Goal: Check status: Check status

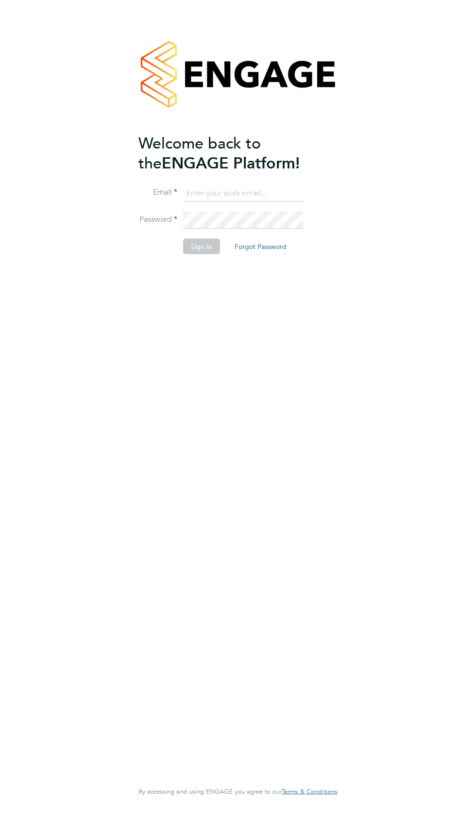
click at [253, 189] on input at bounding box center [243, 193] width 120 height 17
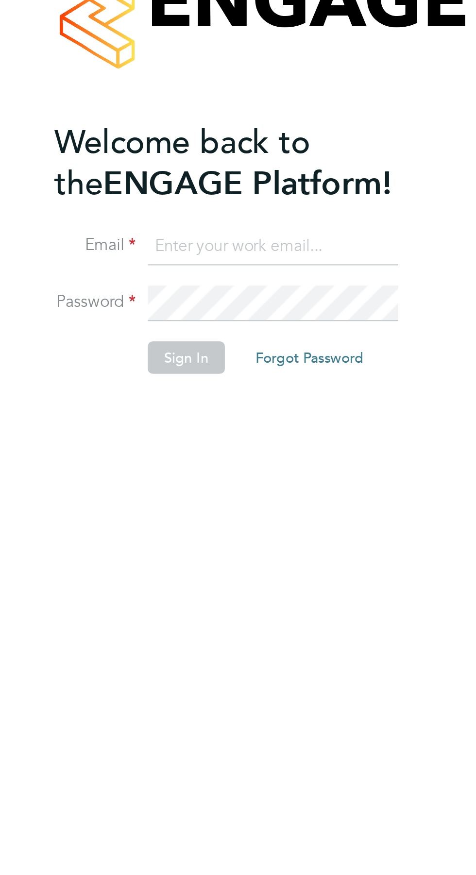
click at [261, 152] on span "Welcome back to the" at bounding box center [199, 153] width 122 height 39
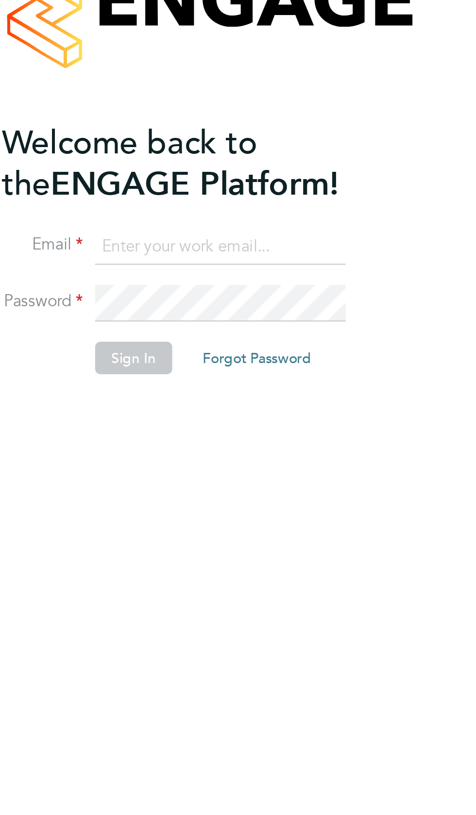
click at [260, 192] on input at bounding box center [243, 193] width 120 height 17
type input "garyg.a.dowling1995@gmail.com"
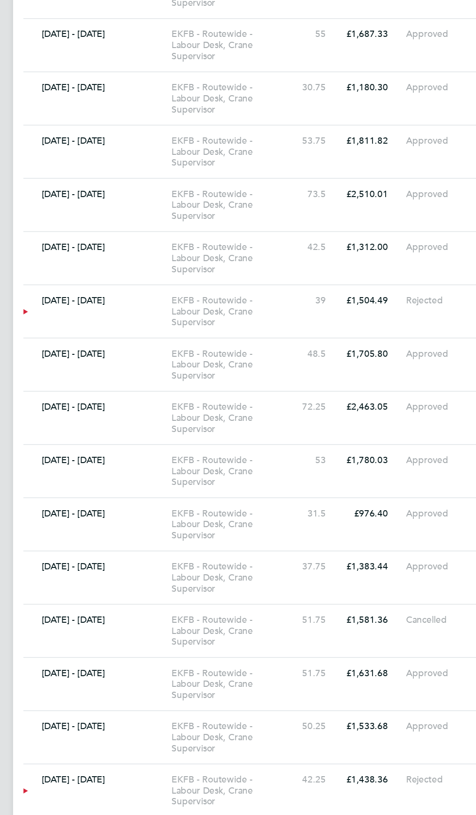
scroll to position [1377, 0]
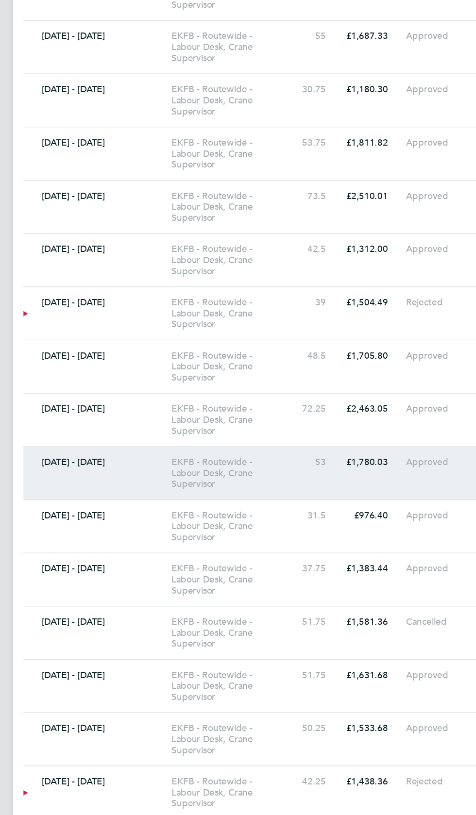
click at [258, 522] on div "EKFB - Routewide - Labour Desk, Crane Supervisor" at bounding box center [216, 520] width 93 height 25
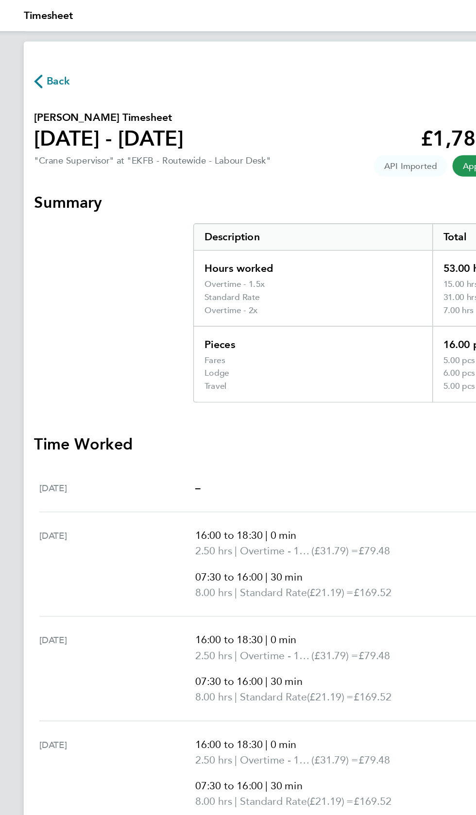
click at [62, 61] on icon "button" at bounding box center [62, 61] width 6 height 10
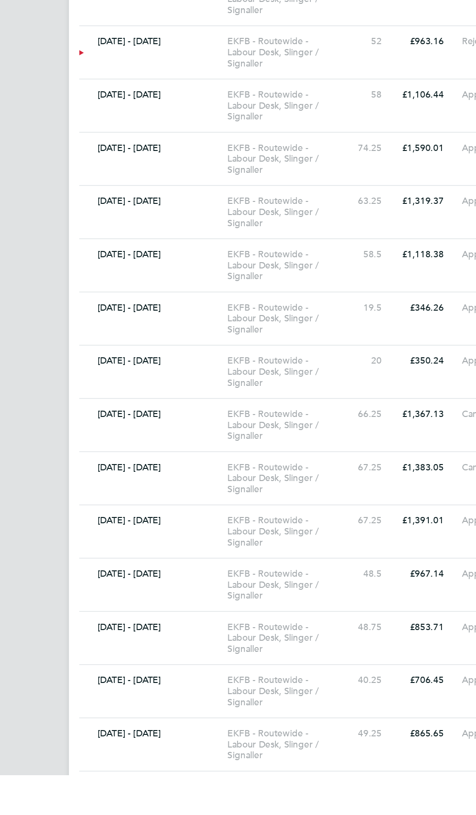
scroll to position [6131, 0]
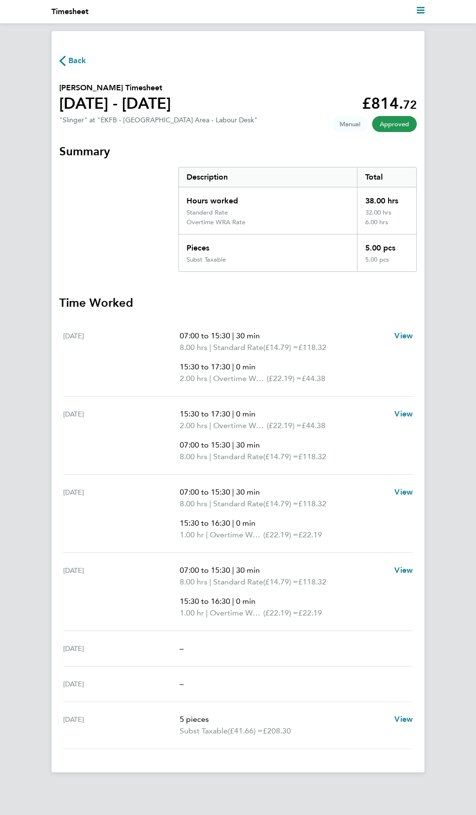
click at [74, 63] on span "Back" at bounding box center [77, 61] width 18 height 12
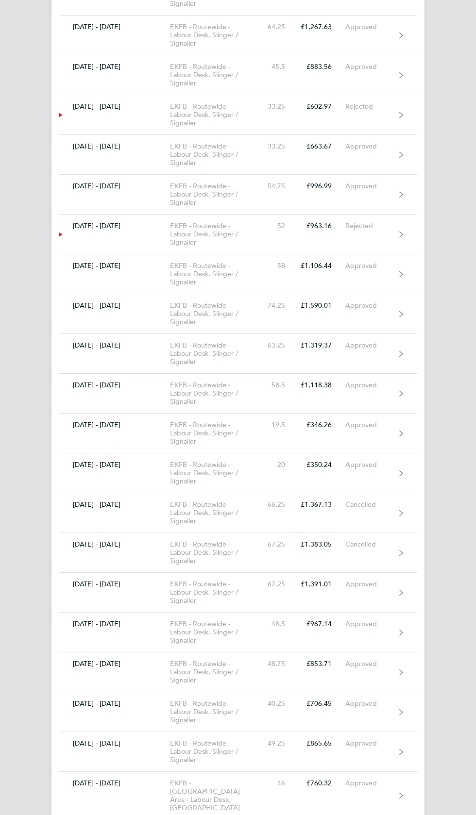
scroll to position [6131, 0]
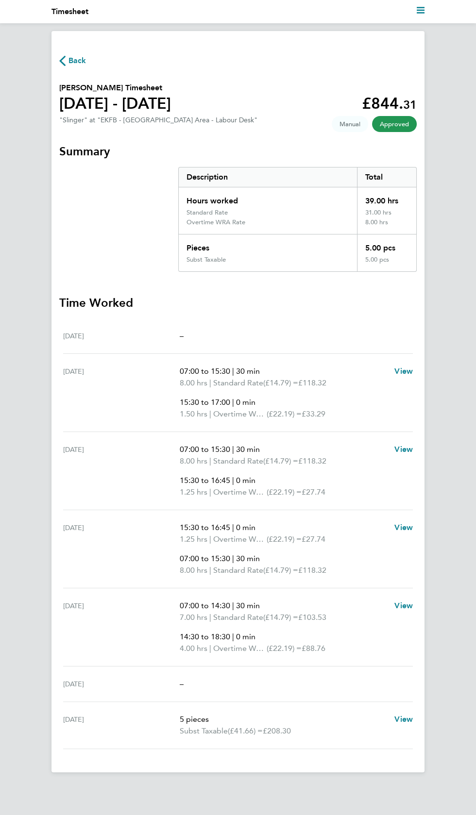
click at [76, 64] on span "Back" at bounding box center [77, 61] width 18 height 12
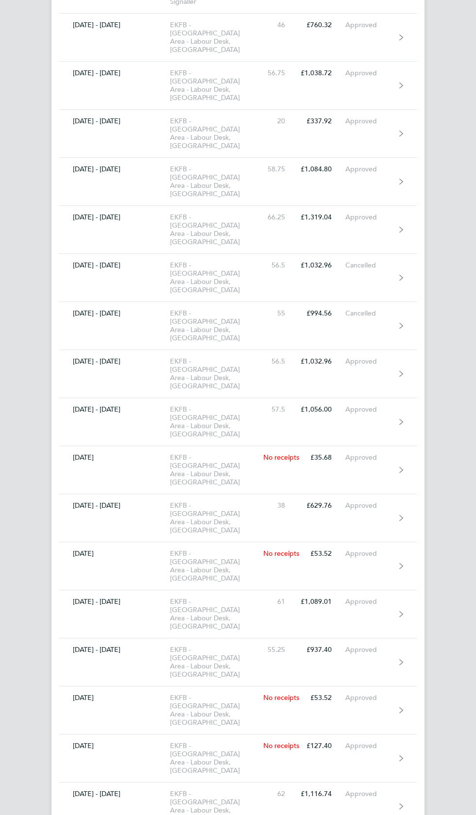
scroll to position [6131, 0]
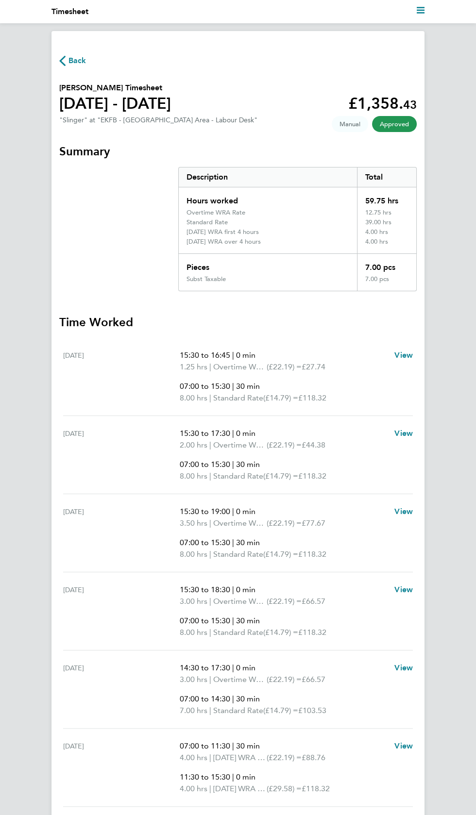
click at [62, 61] on icon "button" at bounding box center [62, 61] width 6 height 10
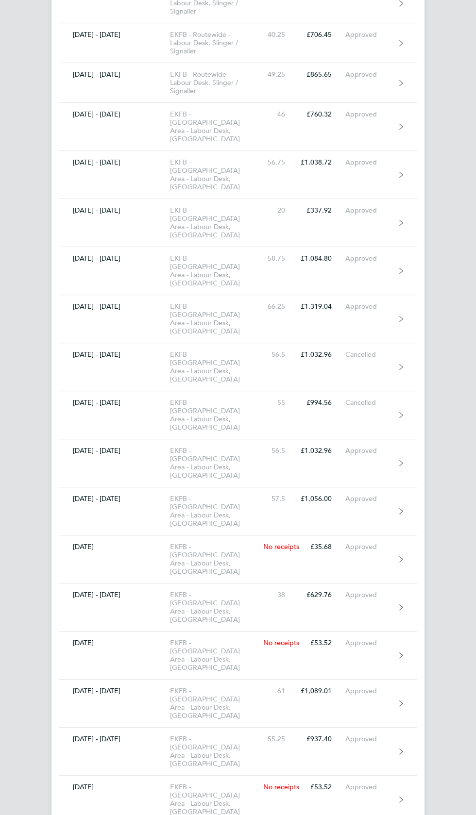
scroll to position [6131, 0]
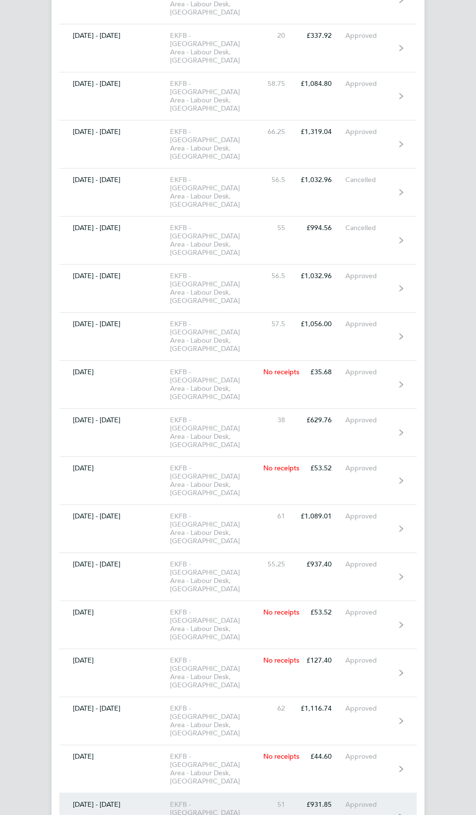
click at [350, 801] on div "Approved" at bounding box center [370, 805] width 50 height 8
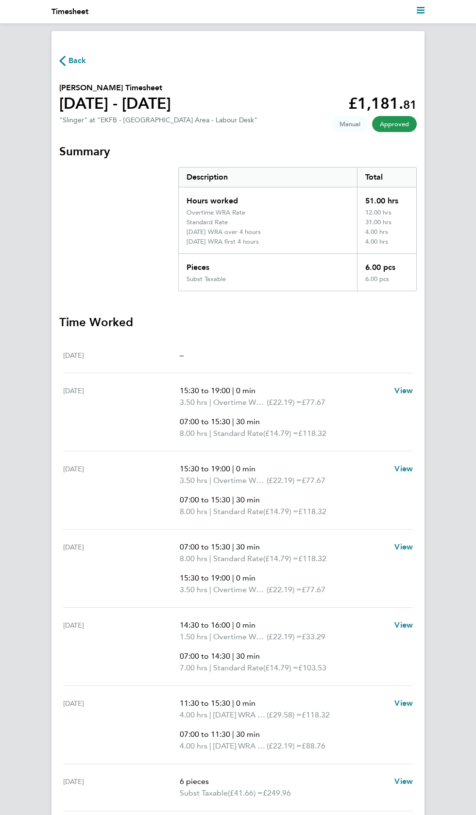
click at [65, 60] on icon "button" at bounding box center [62, 61] width 6 height 10
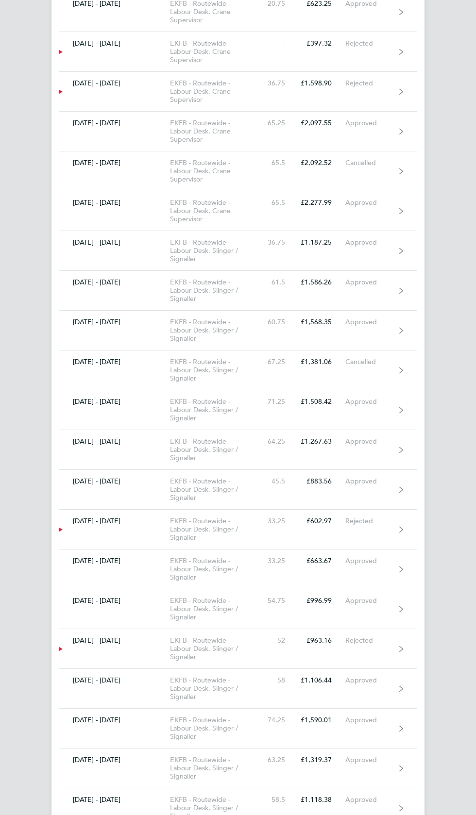
scroll to position [6131, 0]
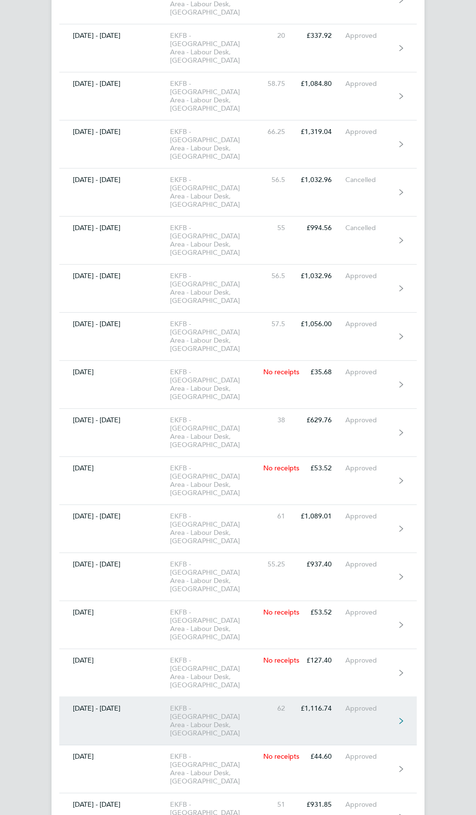
click at [322, 697] on link "[DATE] - [DATE] EKFB - [GEOGRAPHIC_DATA] Area - Labour Desk, Slinger 62 £1,116.…" at bounding box center [237, 721] width 357 height 48
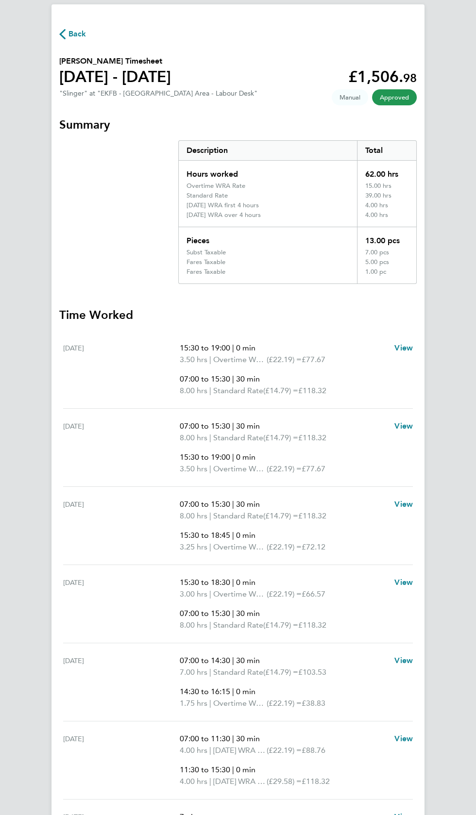
scroll to position [39, 0]
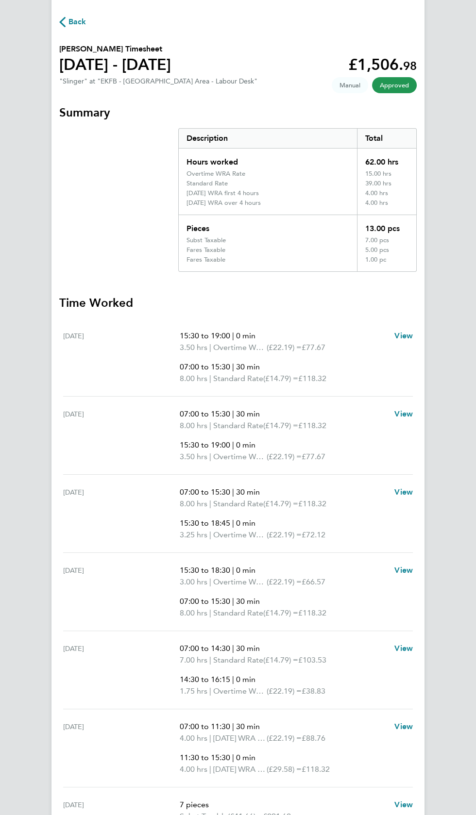
click at [76, 21] on span "Back" at bounding box center [77, 22] width 18 height 12
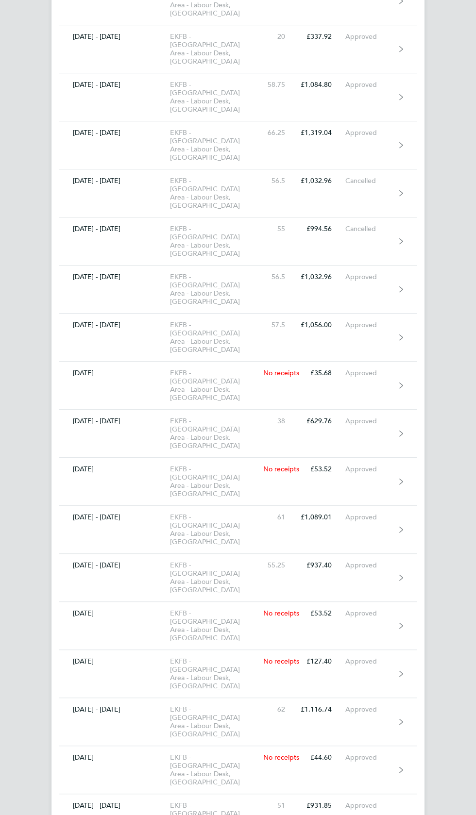
scroll to position [6128, 0]
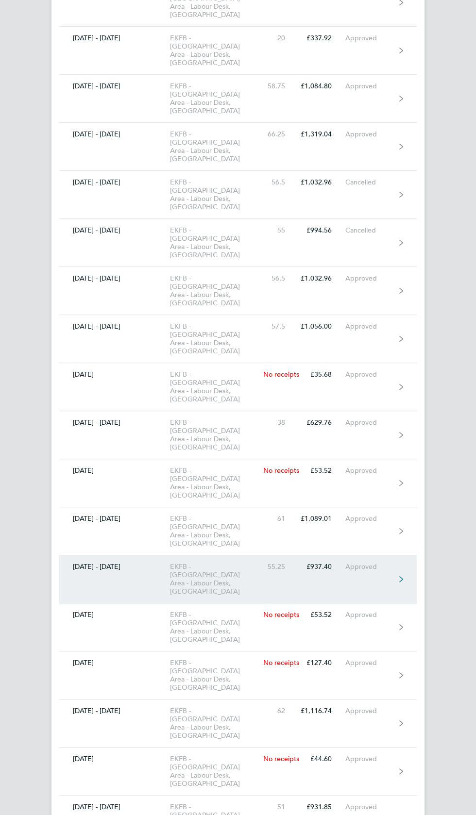
click at [316, 555] on link "[DATE] - [DATE] EKFB - [GEOGRAPHIC_DATA] Area - Labour Desk, Slinger 55.25 £937…" at bounding box center [237, 579] width 357 height 48
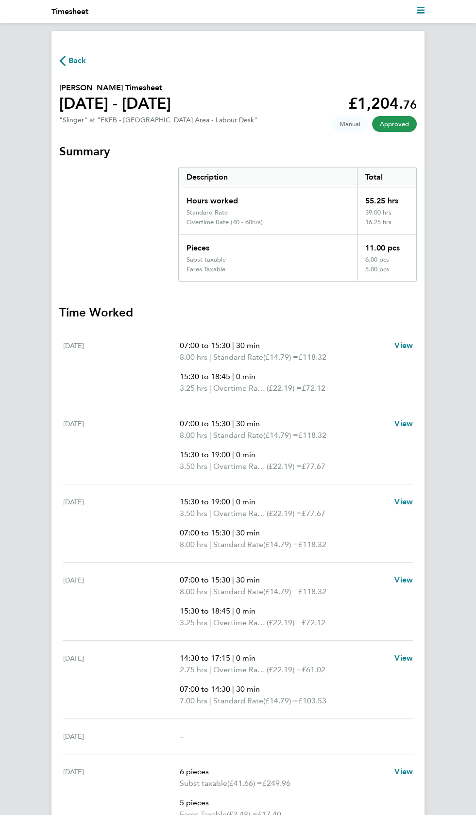
click at [72, 58] on span "Back" at bounding box center [77, 61] width 18 height 12
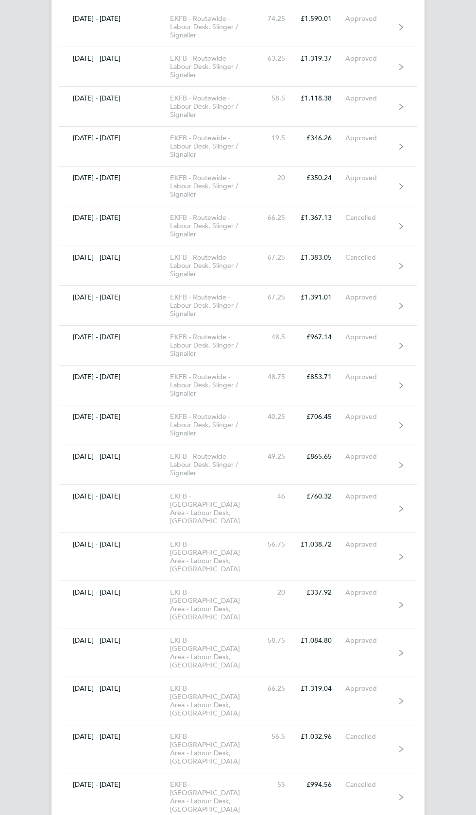
scroll to position [6131, 0]
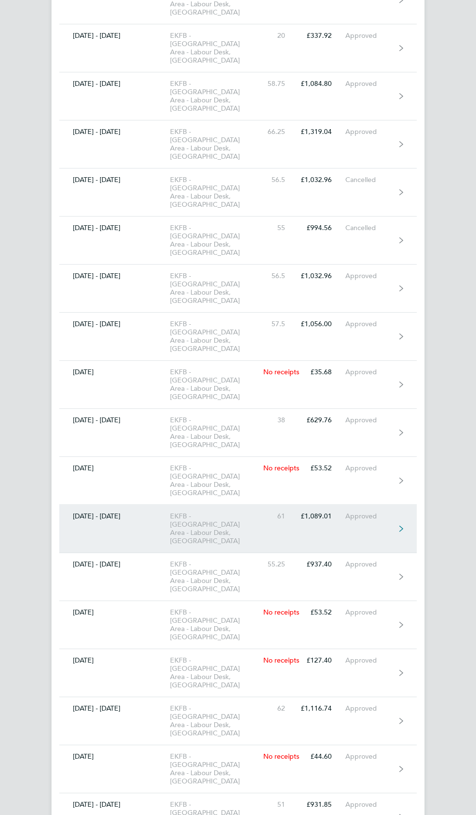
click at [364, 505] on link "[DATE] - [DATE] EKFB - [GEOGRAPHIC_DATA] Area - Labour Desk, Slinger 61 £1,089.…" at bounding box center [237, 529] width 357 height 48
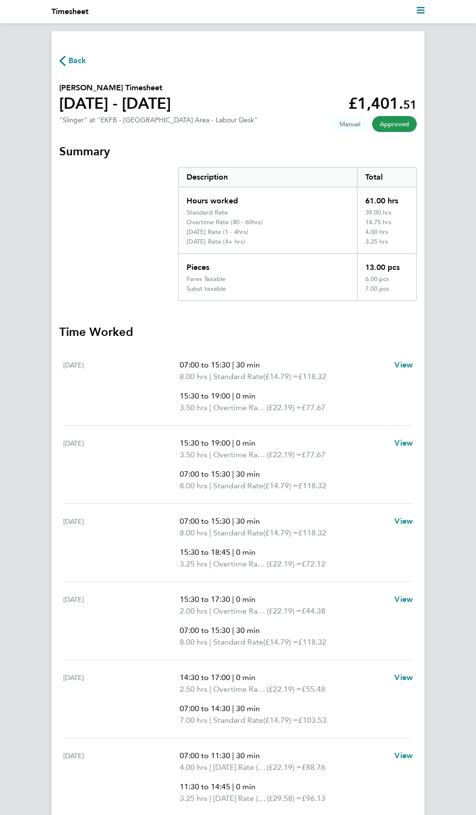
click at [62, 63] on icon "button" at bounding box center [62, 61] width 6 height 10
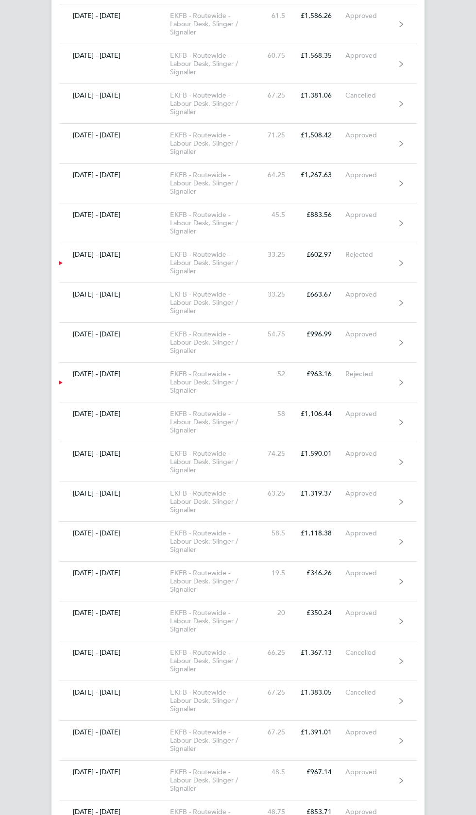
scroll to position [6131, 0]
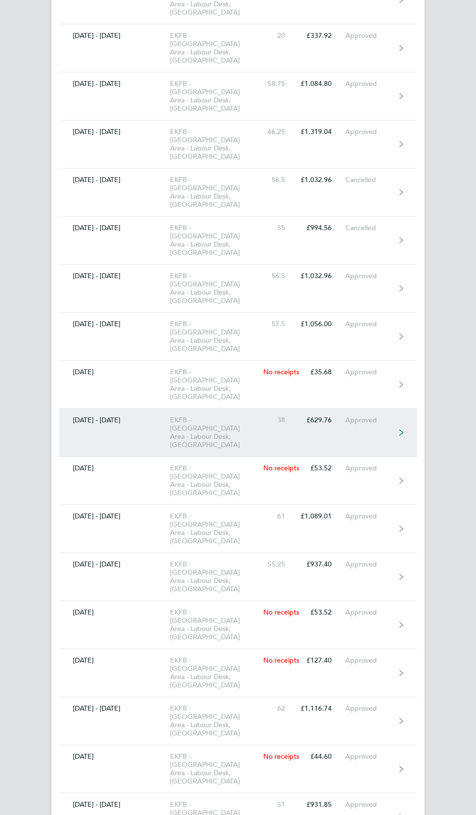
click at [364, 416] on div "Approved" at bounding box center [370, 420] width 50 height 8
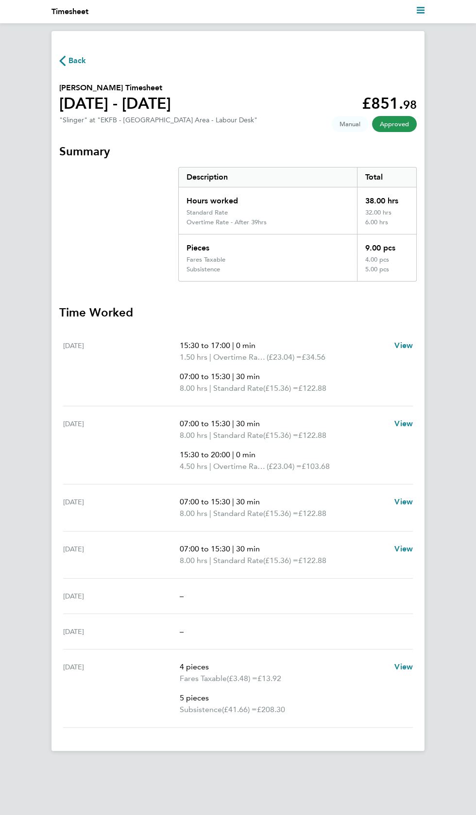
click at [80, 65] on span "Back" at bounding box center [77, 61] width 18 height 12
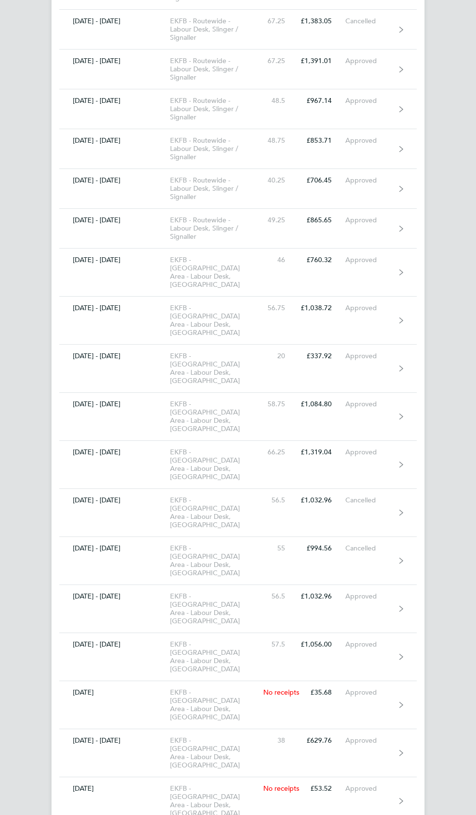
scroll to position [6131, 0]
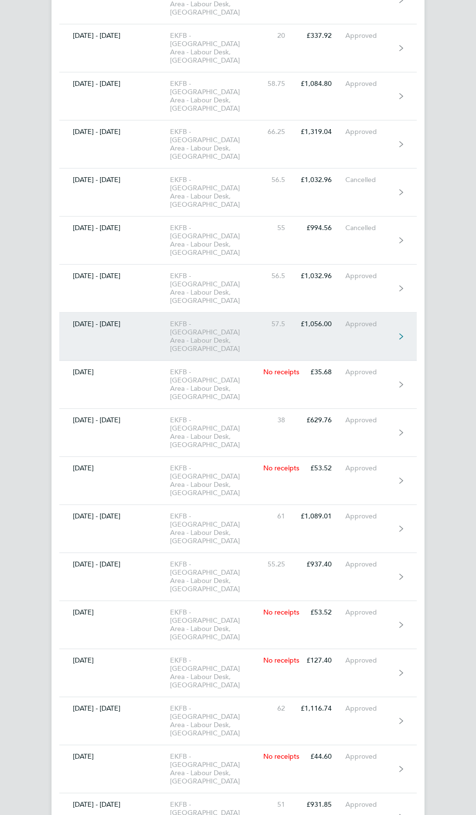
click at [340, 313] on link "[DATE] - [DATE] EKFB - [GEOGRAPHIC_DATA] Area - Labour Desk, Slinger 57.5 £1,05…" at bounding box center [237, 337] width 357 height 48
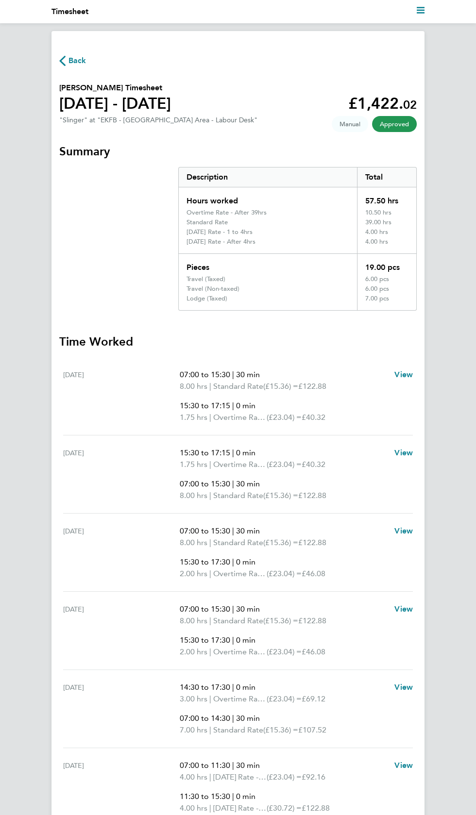
click at [77, 61] on span "Back" at bounding box center [77, 61] width 18 height 12
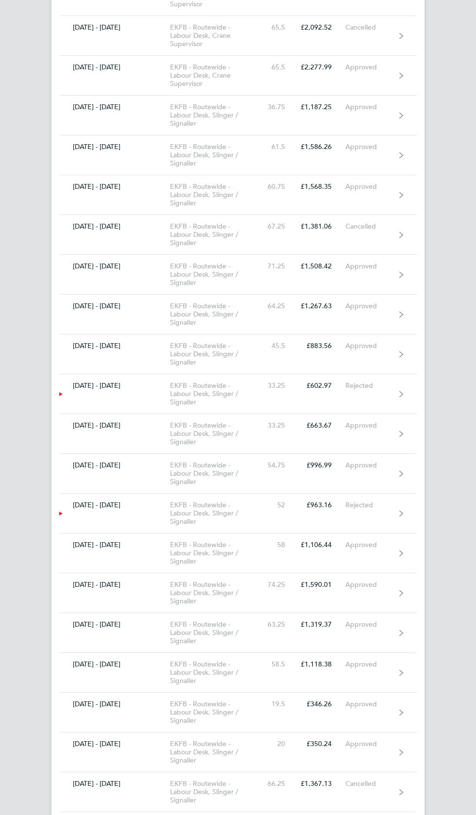
scroll to position [6131, 0]
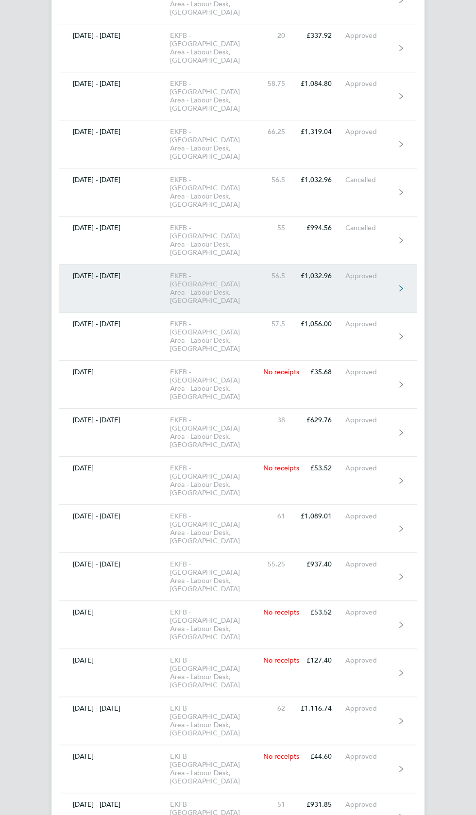
click at [324, 272] on div "£1,032.96" at bounding box center [322, 276] width 47 height 8
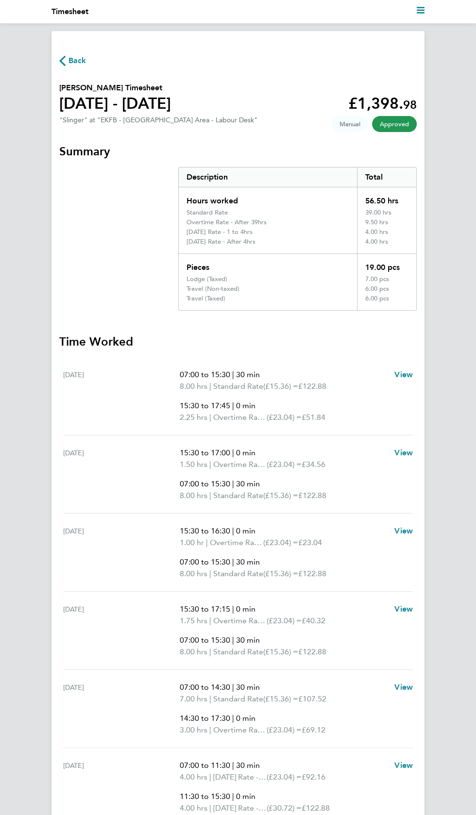
scroll to position [39, 0]
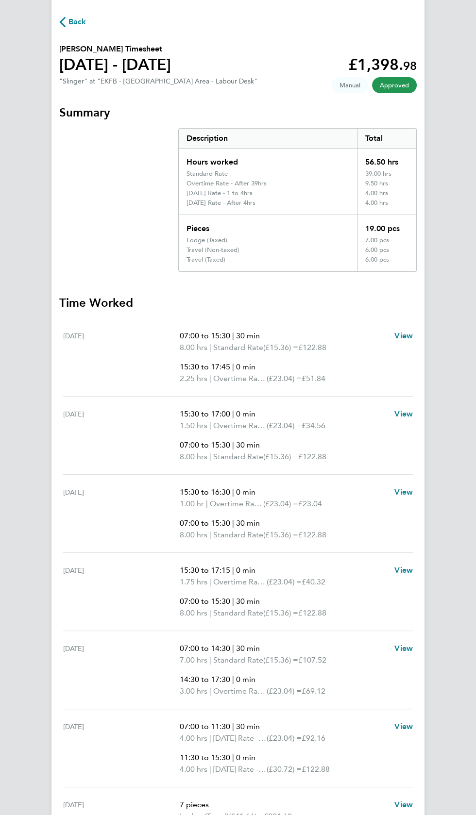
click at [62, 25] on icon "button" at bounding box center [62, 22] width 6 height 10
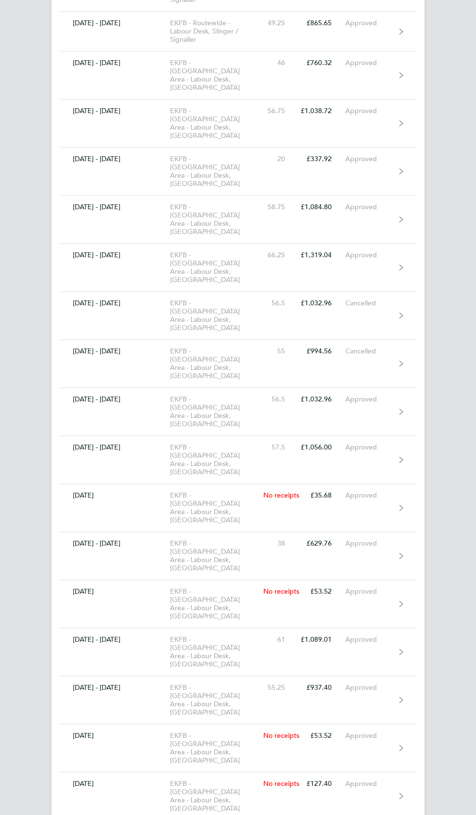
scroll to position [6001, 0]
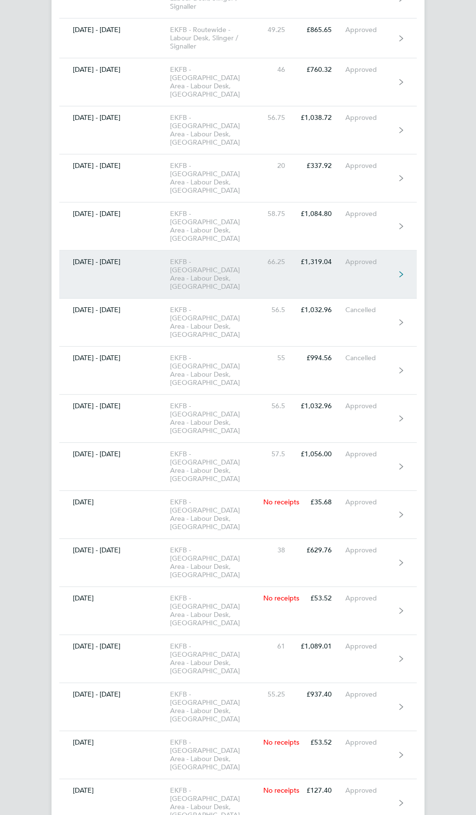
click at [370, 251] on link "[DATE] - [DATE] EKFB - [GEOGRAPHIC_DATA] Area - Labour Desk, Slinger 66.25 £1,3…" at bounding box center [237, 275] width 357 height 48
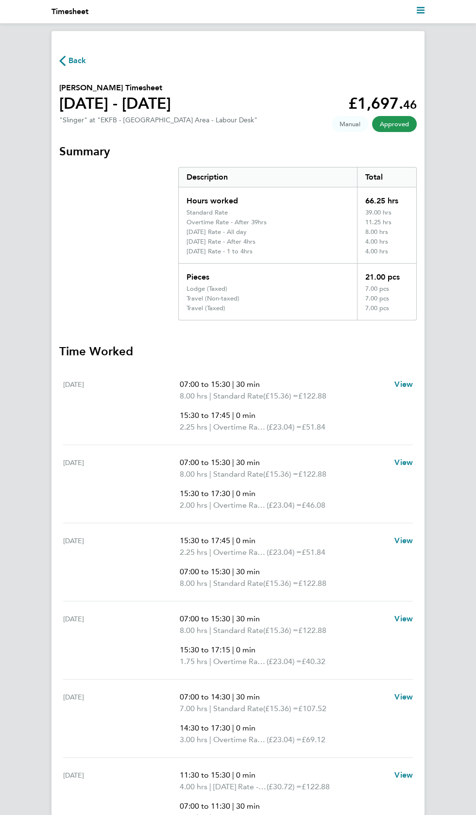
click at [62, 61] on icon "button" at bounding box center [62, 61] width 6 height 10
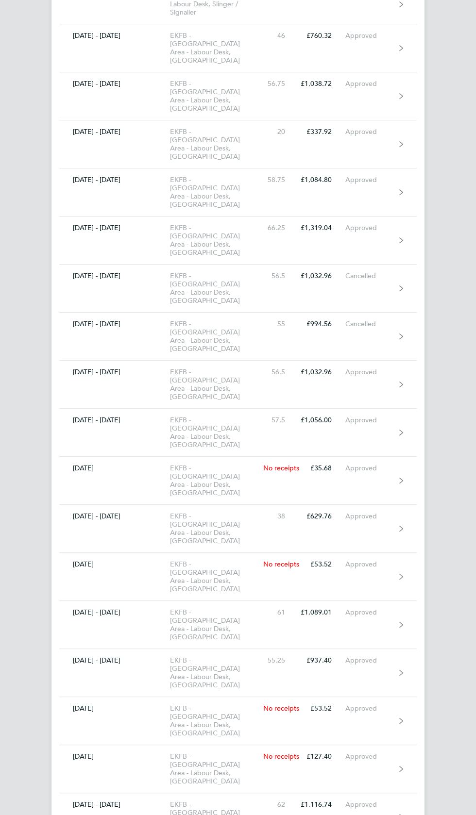
scroll to position [6035, 0]
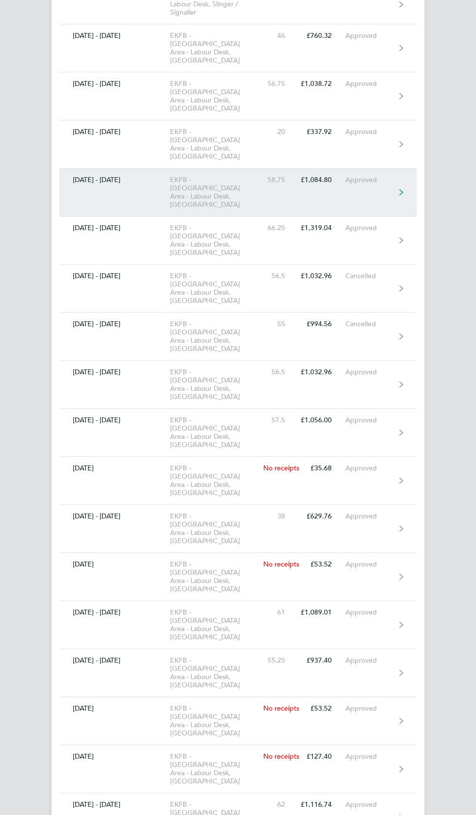
click at [323, 168] on link "[DATE] - [DATE] EKFB - [GEOGRAPHIC_DATA] Area - Labour Desk, Slinger 58.75 £1,0…" at bounding box center [237, 192] width 357 height 48
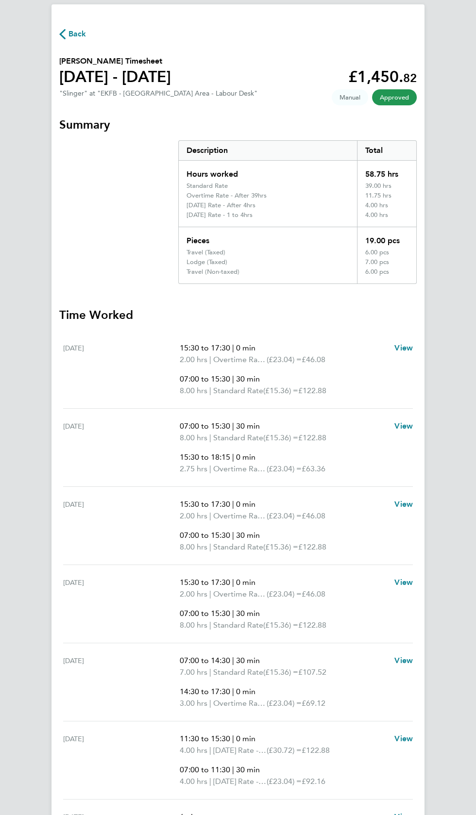
scroll to position [39, 0]
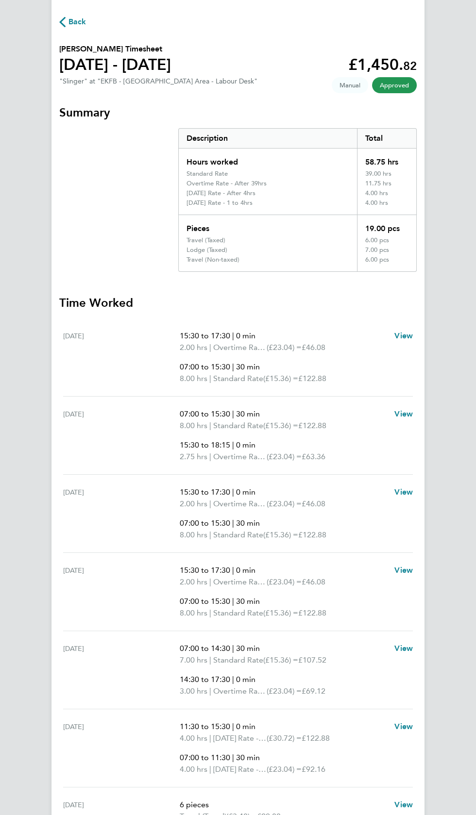
click at [77, 27] on span "Back" at bounding box center [77, 22] width 18 height 12
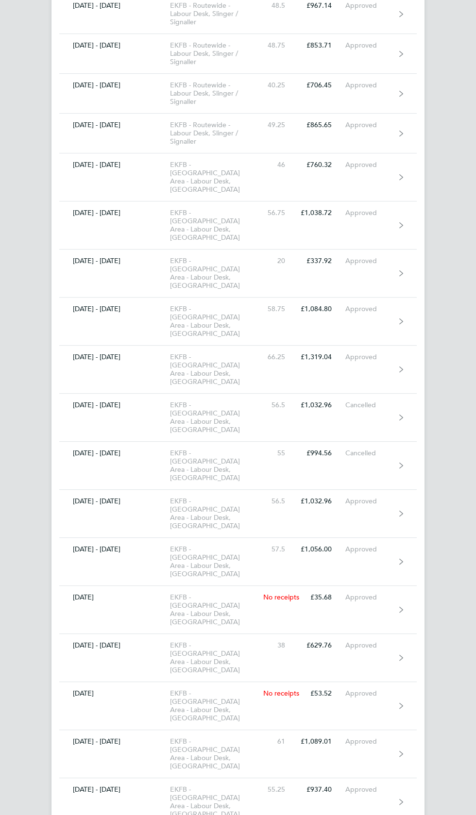
scroll to position [5903, 0]
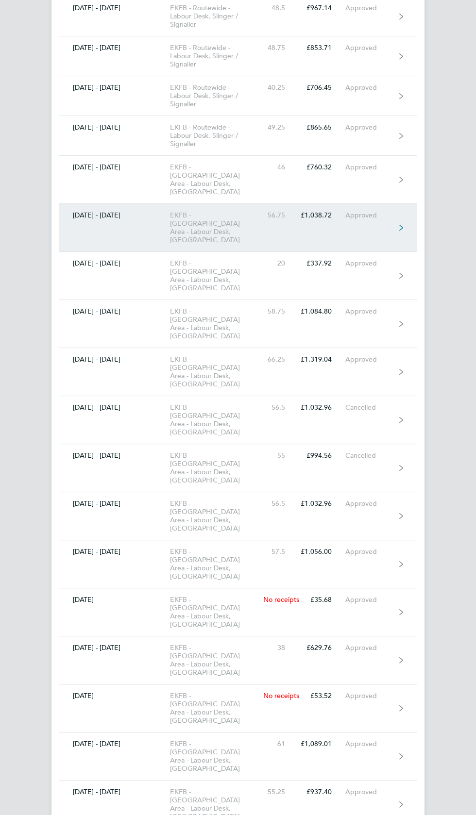
click at [346, 204] on link "[DATE] - [DATE] EKFB - [GEOGRAPHIC_DATA] Area - Labour Desk, Slinger 56.75 £1,0…" at bounding box center [237, 228] width 357 height 48
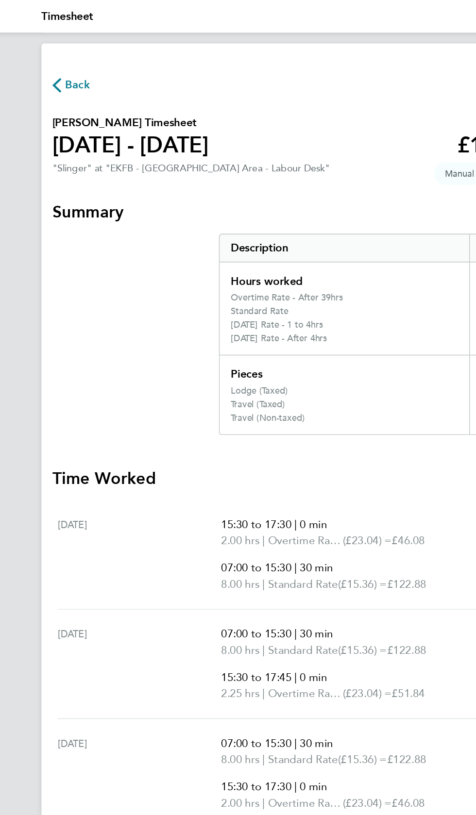
click at [62, 63] on icon "button" at bounding box center [62, 61] width 6 height 10
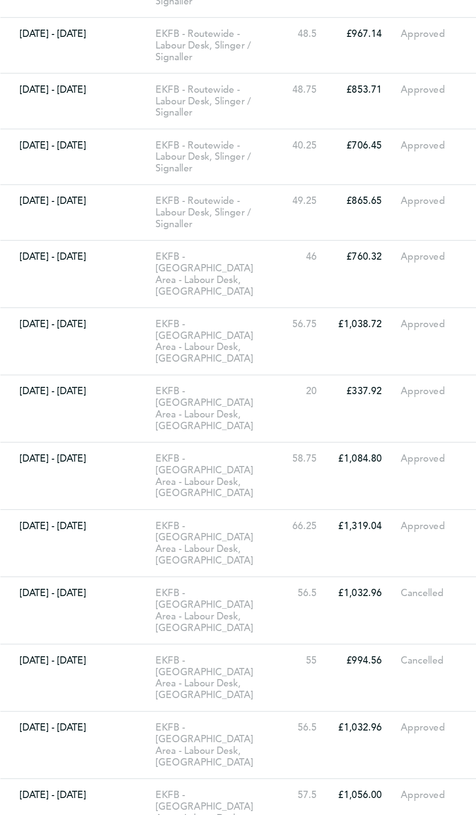
scroll to position [5886, 0]
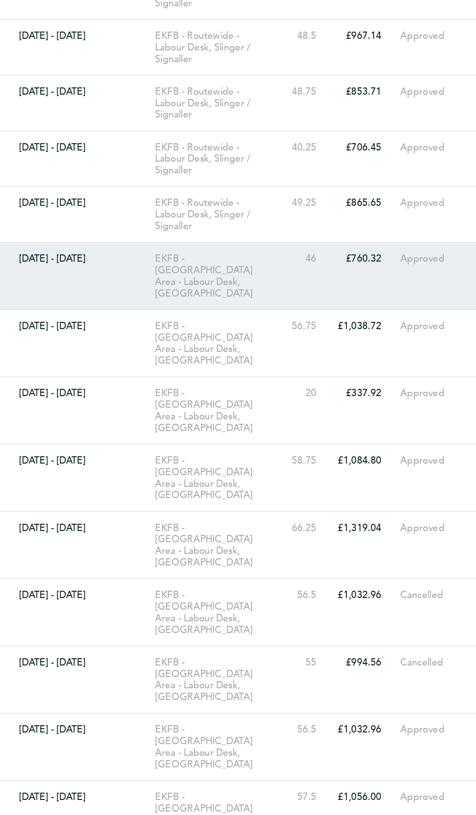
click at [279, 183] on link "[DATE] - [DATE] EKFB - [GEOGRAPHIC_DATA] Area - Labour Desk, Slinger 46 £760.32…" at bounding box center [237, 197] width 357 height 48
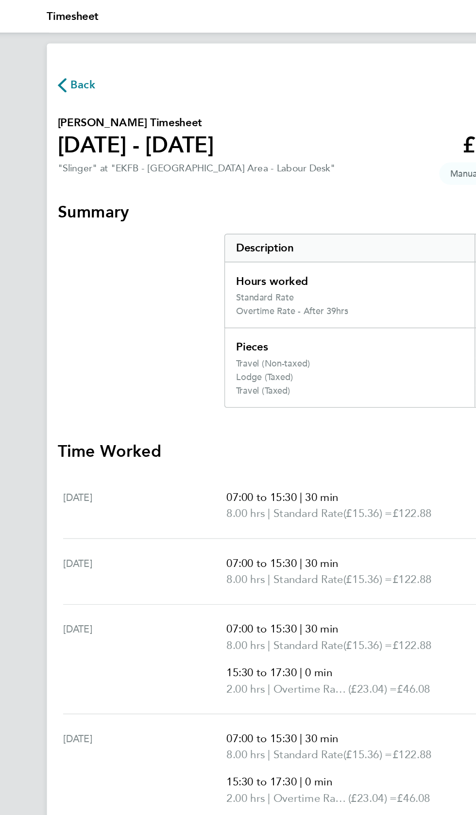
click at [61, 58] on icon "button" at bounding box center [62, 61] width 6 height 10
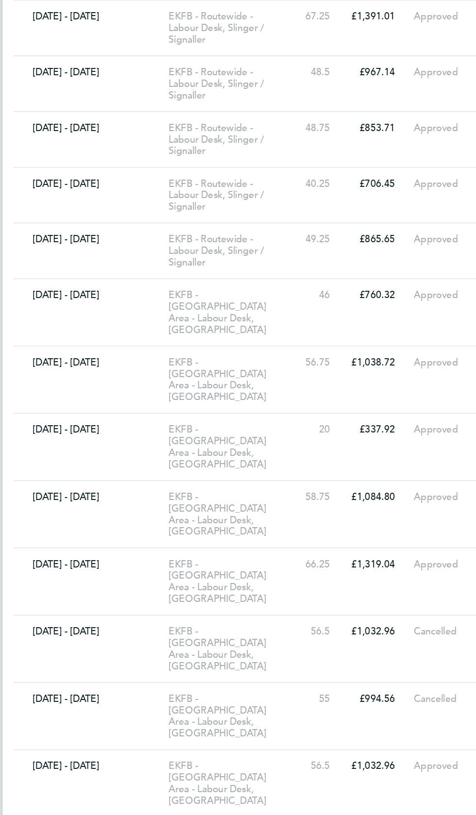
scroll to position [5858, 0]
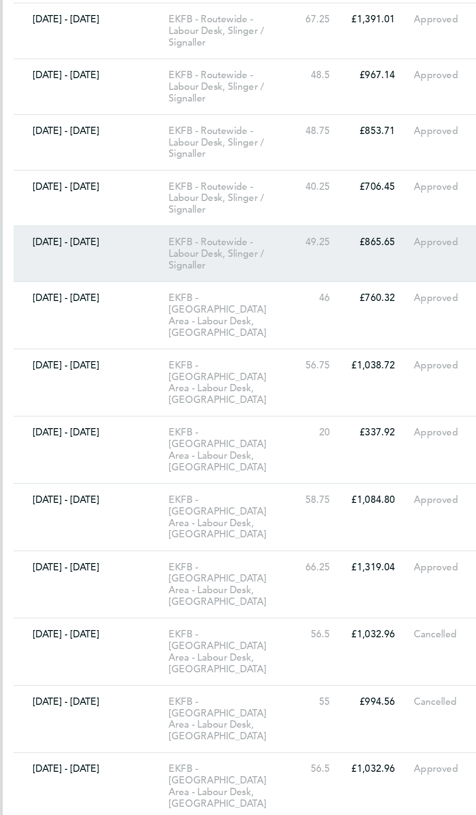
click at [263, 167] on link "[DATE] - [DATE] EKFB - Routewide - Labour Desk, Slinger / Signaller 49.25 £865.…" at bounding box center [237, 182] width 357 height 40
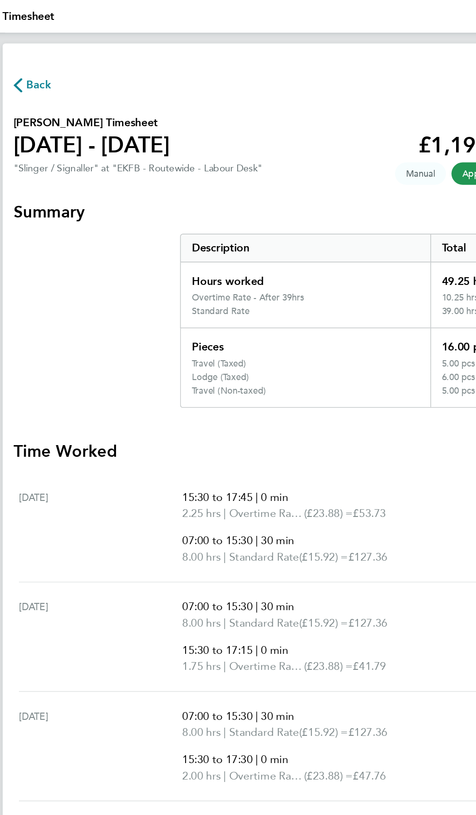
click at [70, 60] on span "Back" at bounding box center [77, 61] width 18 height 12
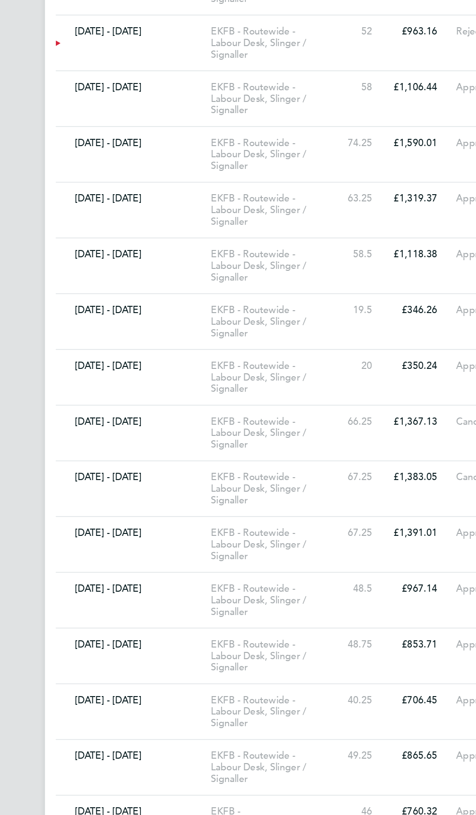
scroll to position [5450, 0]
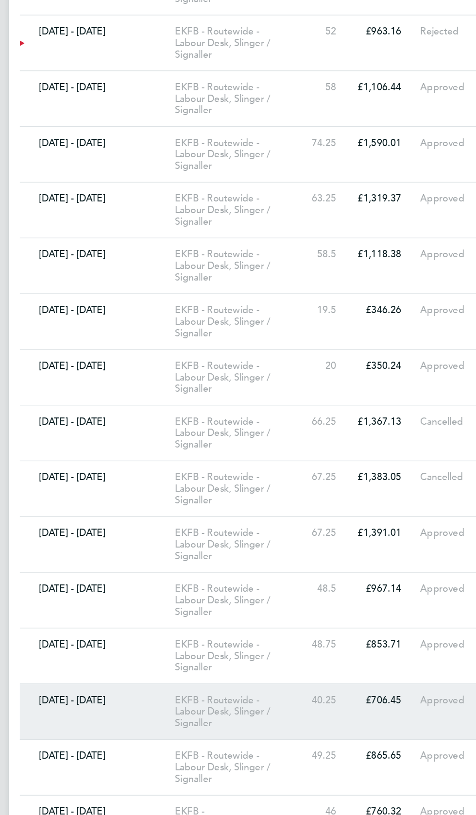
click at [320, 530] on link "[DATE] - [DATE] EKFB - Routewide - Labour Desk, Slinger / Signaller 40.25 £706.…" at bounding box center [237, 550] width 357 height 40
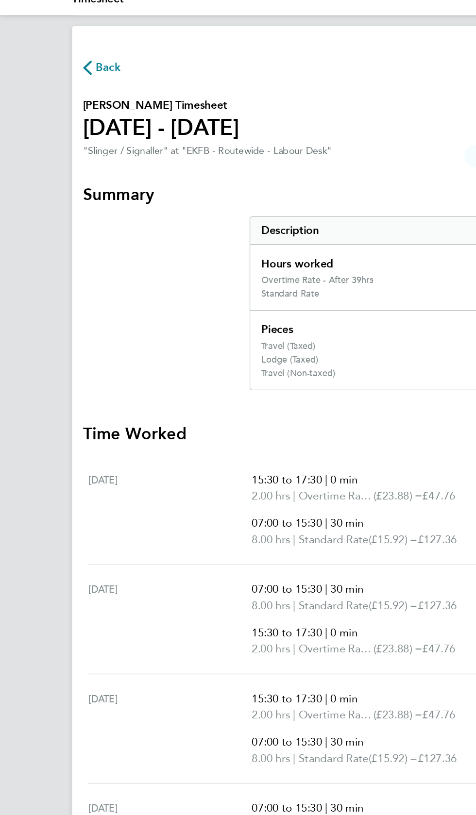
scroll to position [4, 0]
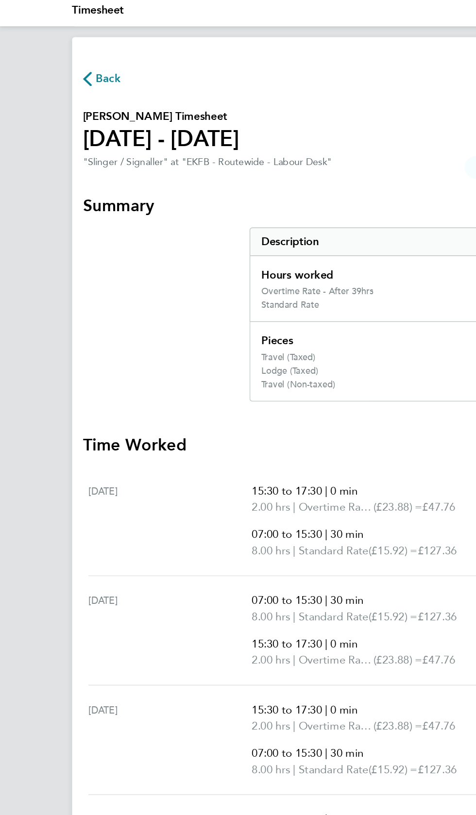
click at [73, 56] on span "Back" at bounding box center [77, 56] width 18 height 12
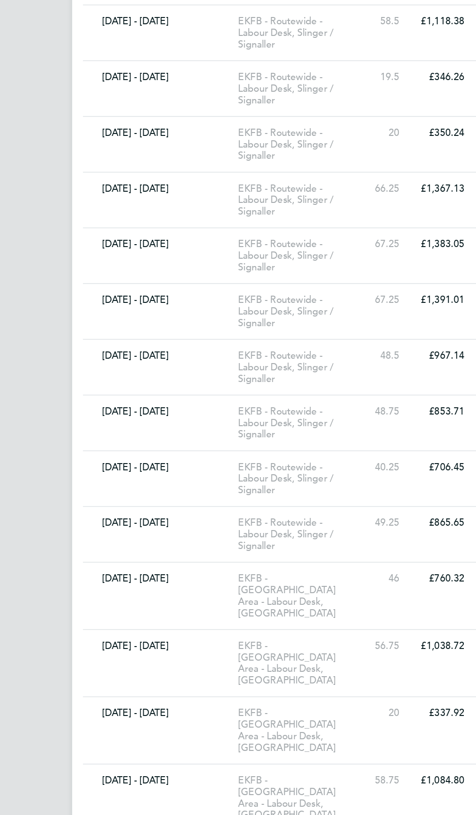
scroll to position [5657, 0]
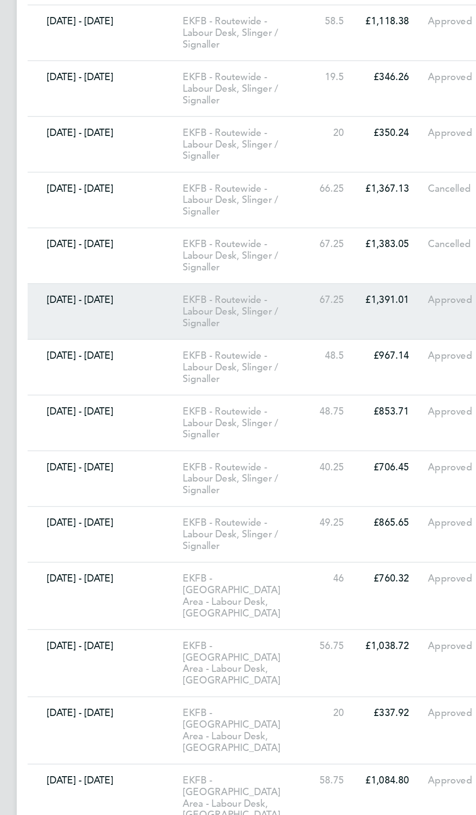
click at [317, 208] on link "[DATE] - [DATE] EKFB - Routewide - Labour Desk, Slinger / Signaller 67.25 £1,39…" at bounding box center [237, 223] width 357 height 40
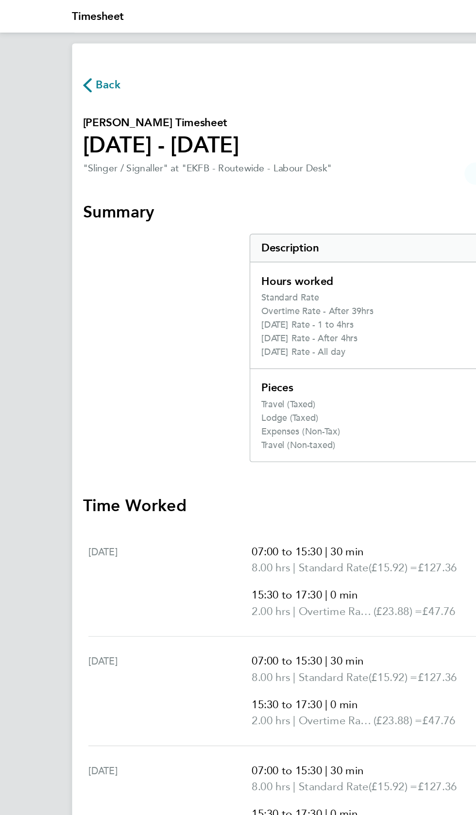
click at [70, 59] on span "Back" at bounding box center [77, 61] width 18 height 12
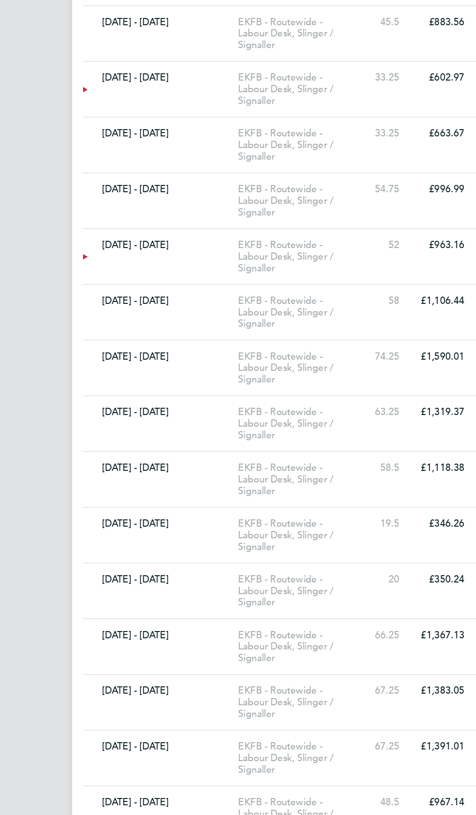
scroll to position [5329, 0]
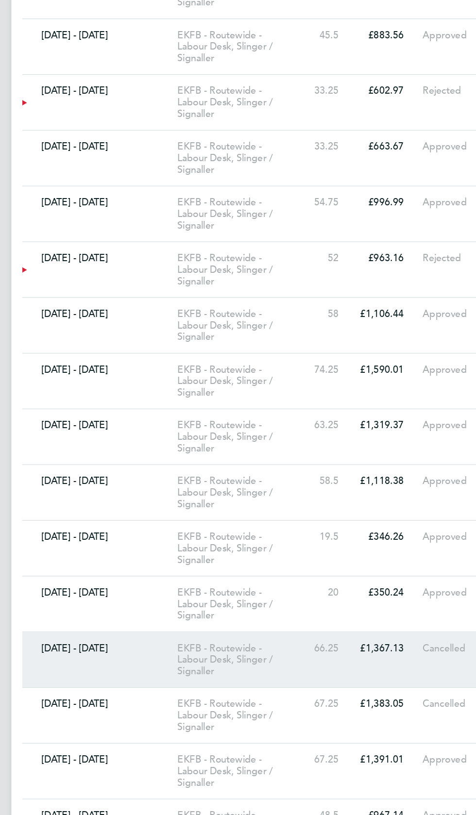
click at [316, 454] on link "[DATE] - [DATE] EKFB - Routewide - Labour Desk, Slinger / Signaller 66.25 £1,36…" at bounding box center [237, 472] width 357 height 40
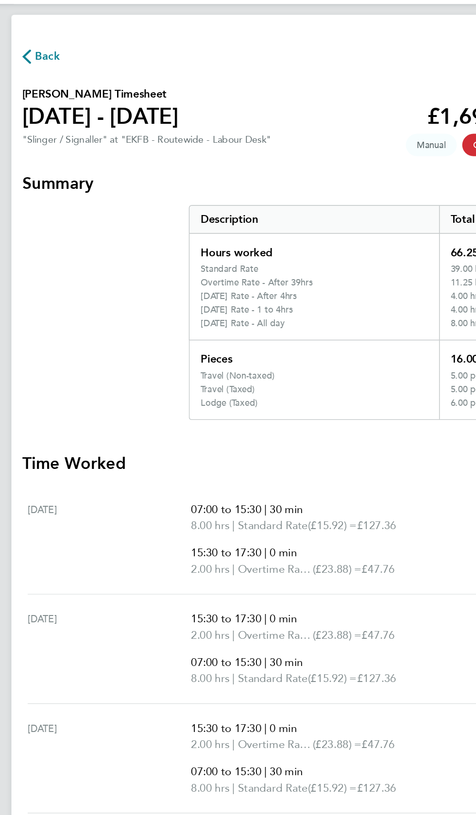
scroll to position [14, 0]
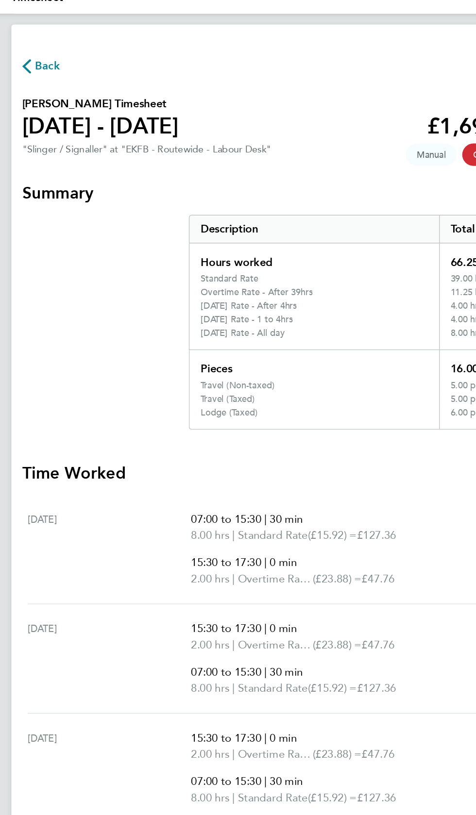
click at [74, 48] on span "Back" at bounding box center [77, 47] width 18 height 12
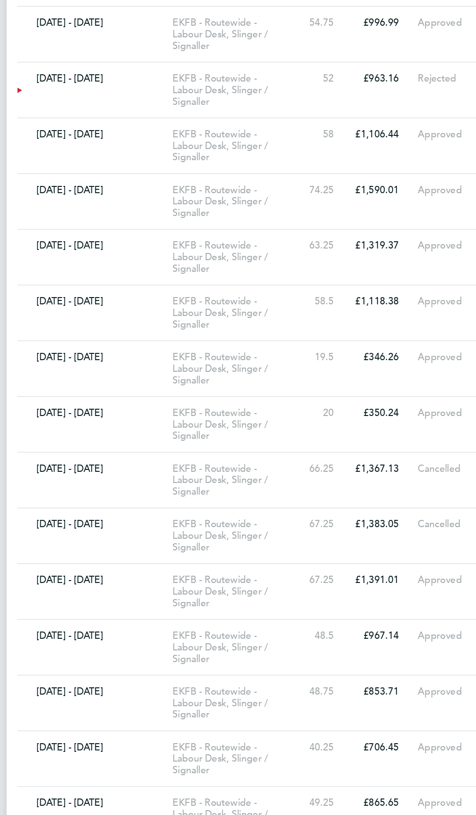
scroll to position [5457, 0]
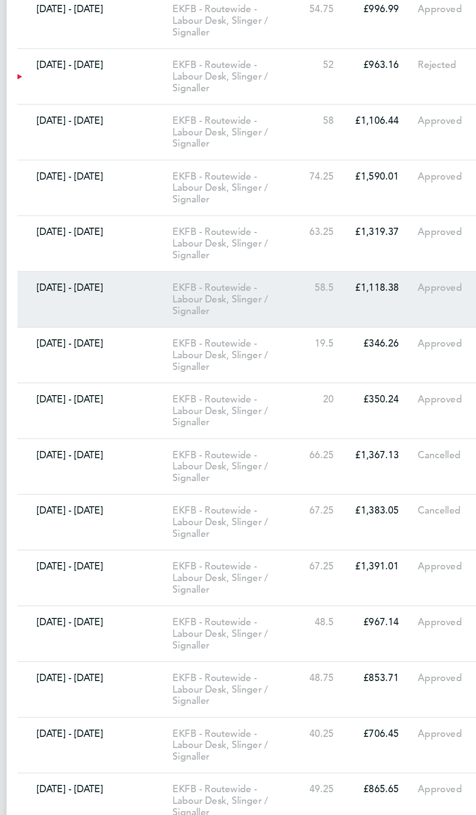
click at [317, 206] on link "[DATE] - [DATE] EKFB - Routewide - Labour Desk, Slinger / Signaller 58.5 £1,118…" at bounding box center [237, 224] width 357 height 40
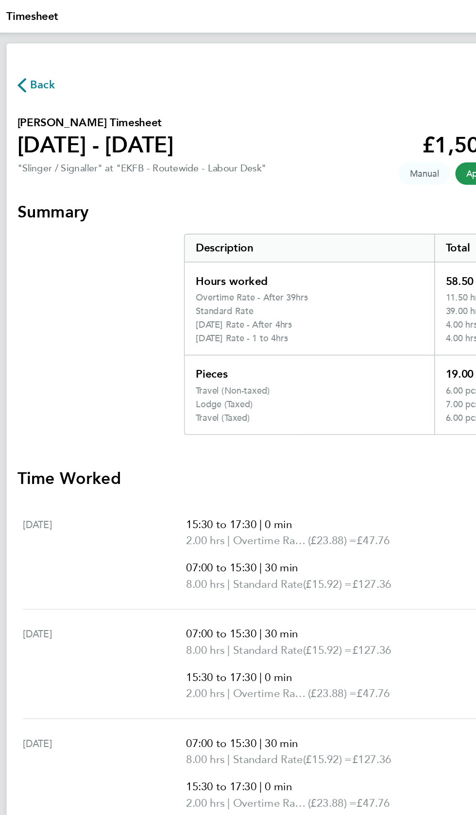
click at [77, 58] on span "Back" at bounding box center [77, 61] width 18 height 12
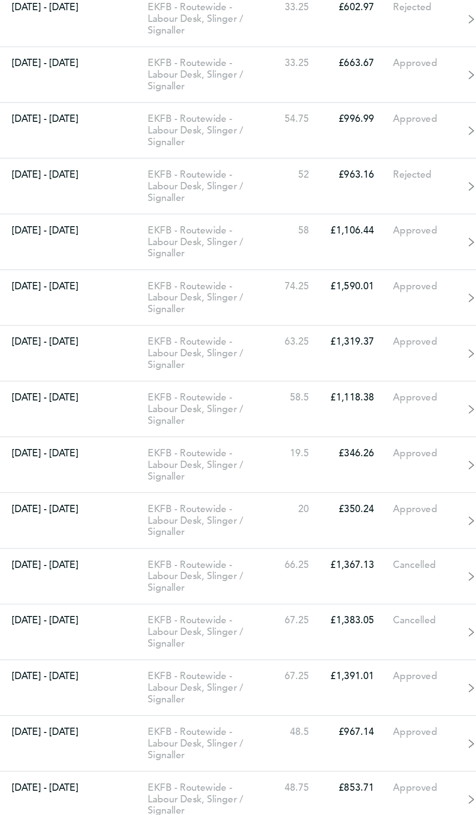
scroll to position [5327, 0]
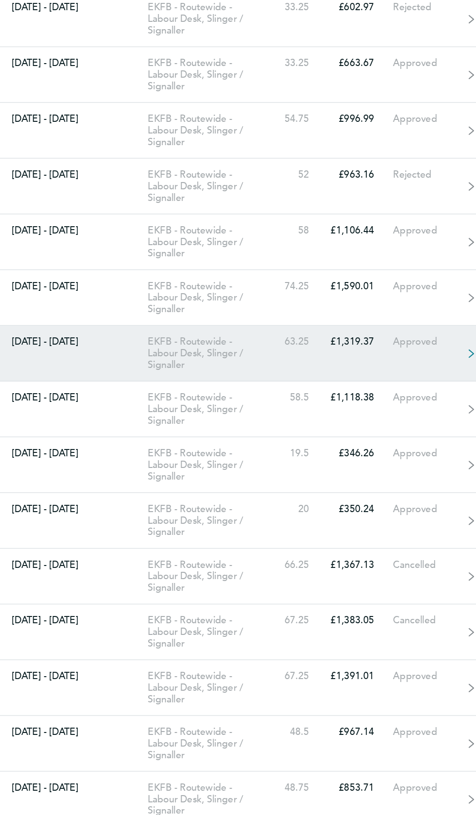
click at [311, 300] on link "[DATE] - [DATE] EKFB - Routewide - Labour Desk, Slinger / Signaller 63.25 £1,31…" at bounding box center [237, 314] width 357 height 40
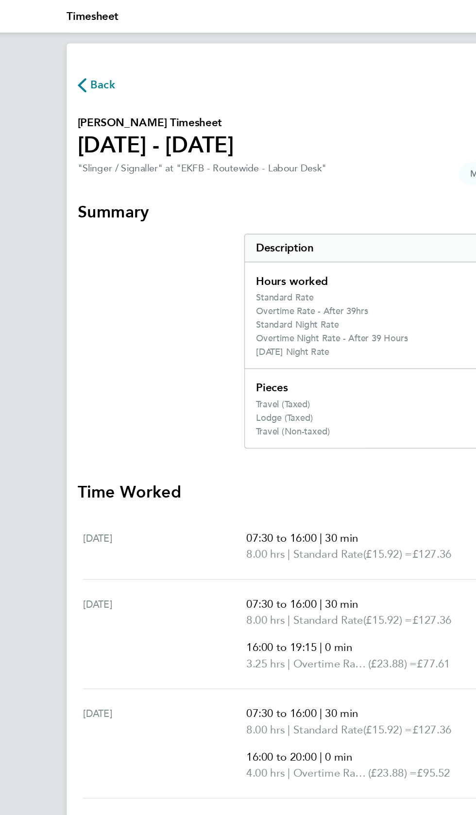
click at [63, 63] on icon "button" at bounding box center [62, 61] width 6 height 10
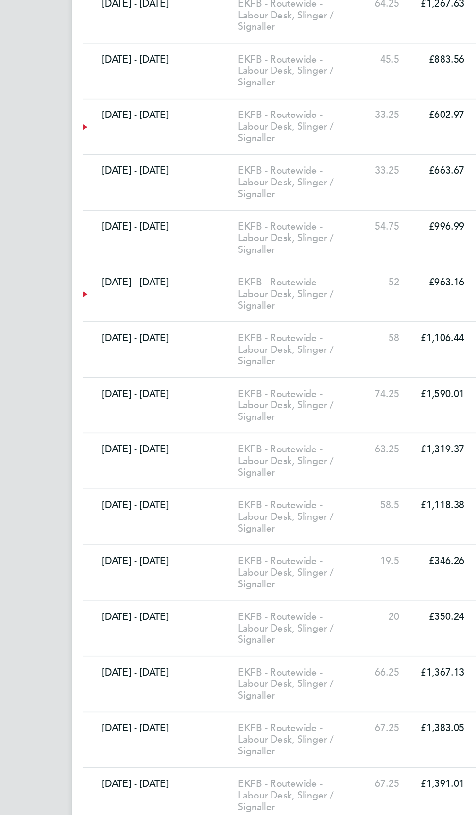
scroll to position [5308, 0]
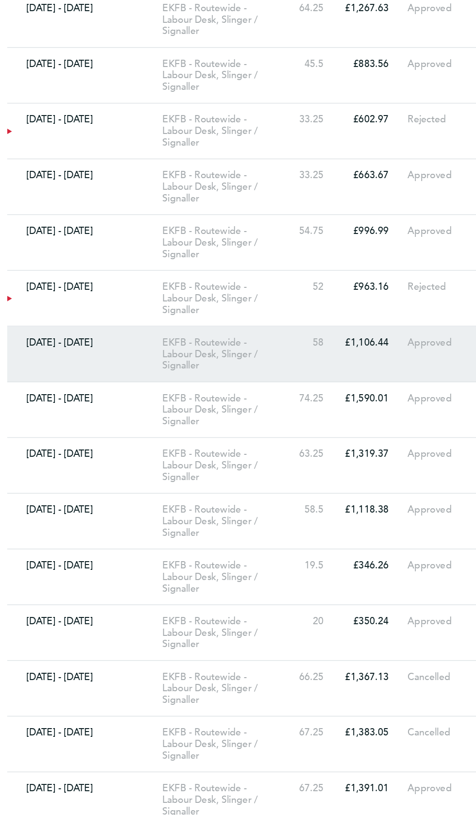
click at [254, 244] on div "EKFB - Routewide - Labour Desk, Slinger / Signaller" at bounding box center [216, 252] width 93 height 25
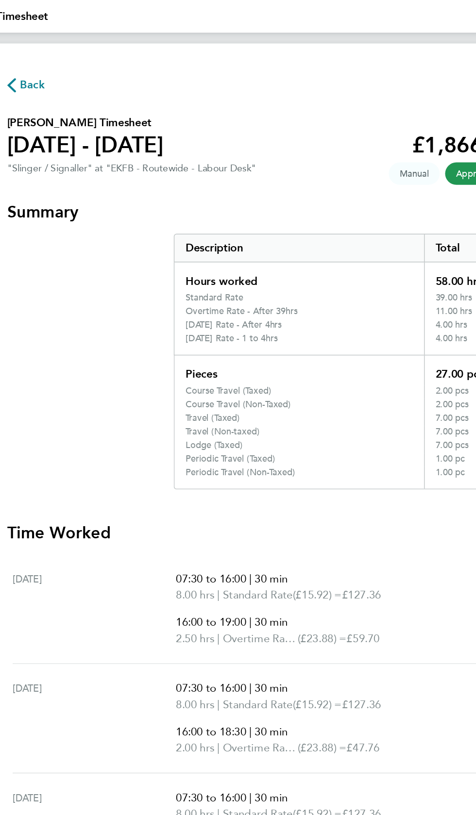
click at [73, 60] on span "Back" at bounding box center [77, 61] width 18 height 12
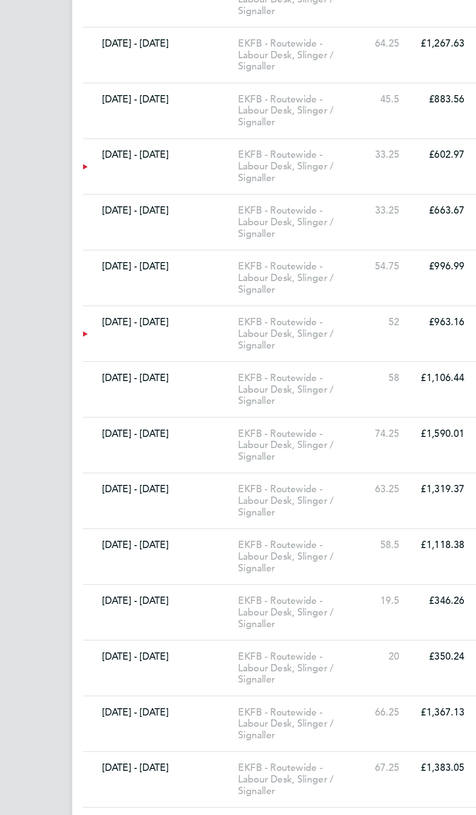
scroll to position [5158, 0]
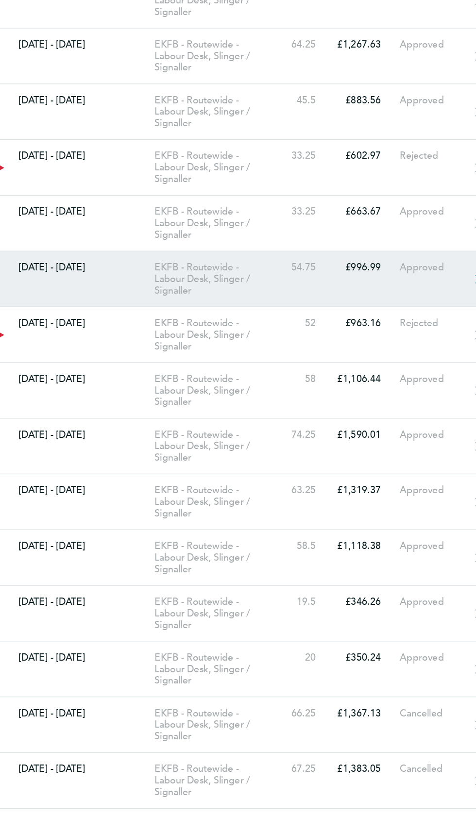
click at [302, 311] on div "£996.99" at bounding box center [322, 315] width 47 height 8
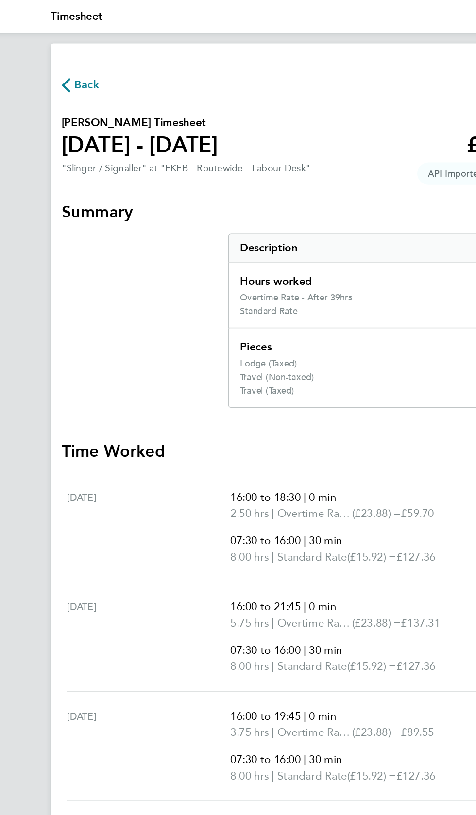
click at [77, 58] on span "Back" at bounding box center [77, 61] width 18 height 12
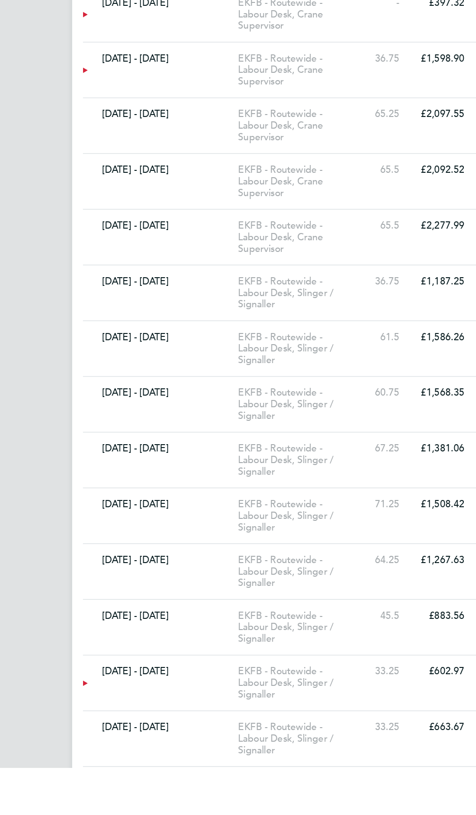
scroll to position [4647, 0]
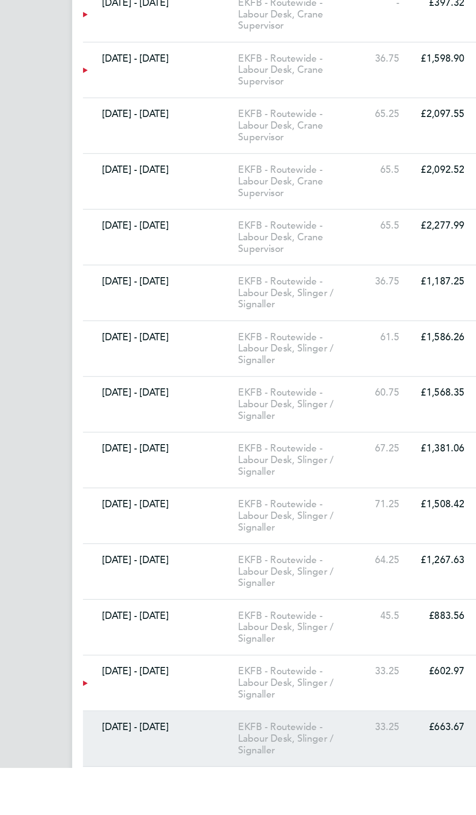
click at [117, 775] on link "[DATE] - [DATE] EKFB - Routewide - Labour Desk, Slinger / Signaller 33.25 £663.…" at bounding box center [237, 795] width 357 height 40
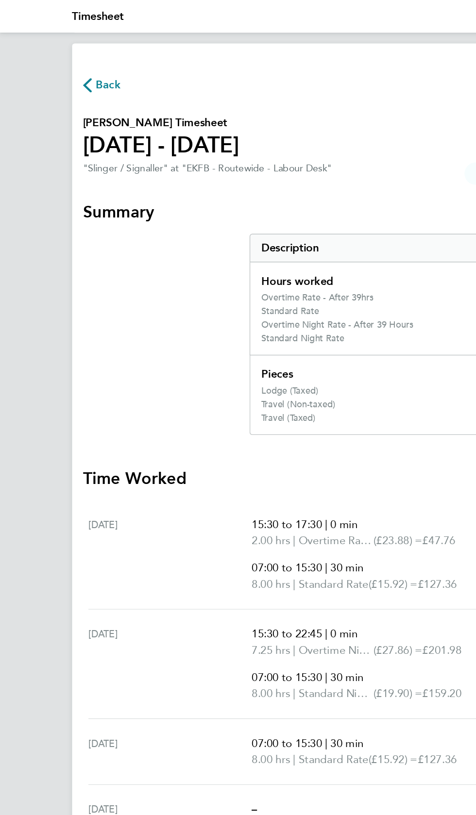
click at [76, 63] on span "Back" at bounding box center [77, 61] width 18 height 12
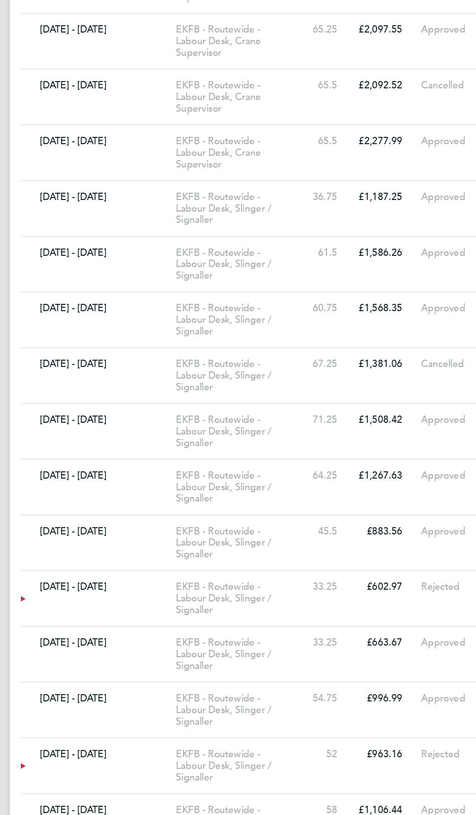
scroll to position [4965, 0]
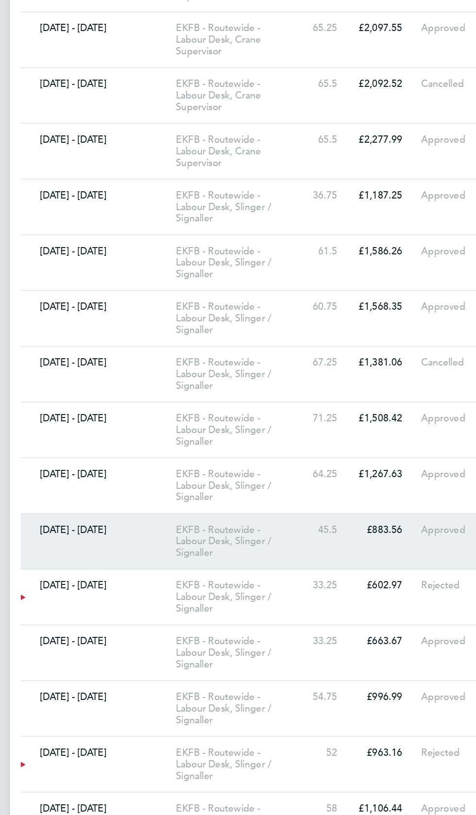
click at [274, 383] on link "[DATE] - [DATE] EKFB - Routewide - Labour Desk, Slinger / Signaller 45.5 £883.5…" at bounding box center [237, 398] width 357 height 40
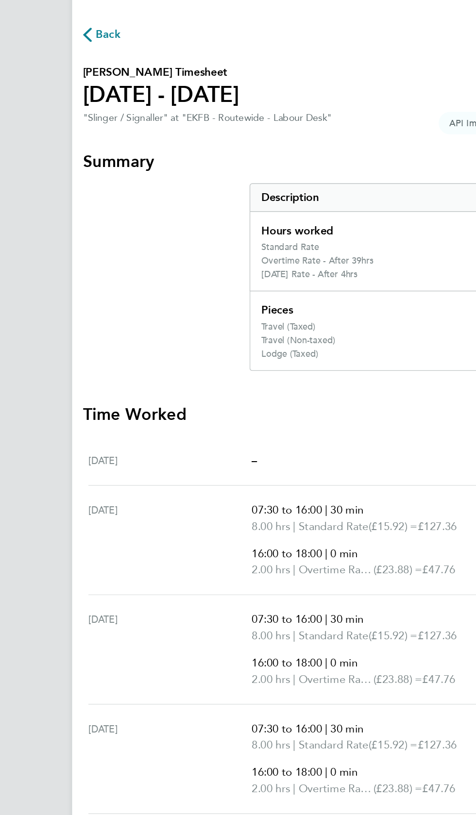
click at [62, 65] on icon "button" at bounding box center [62, 61] width 6 height 10
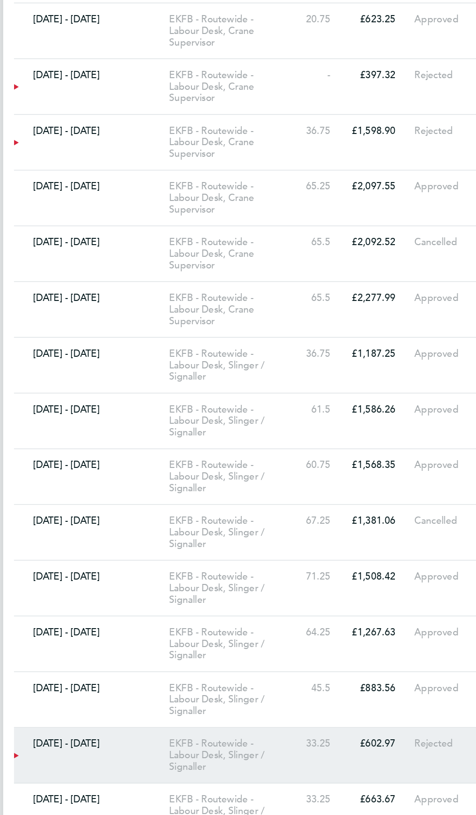
scroll to position [4860, 0]
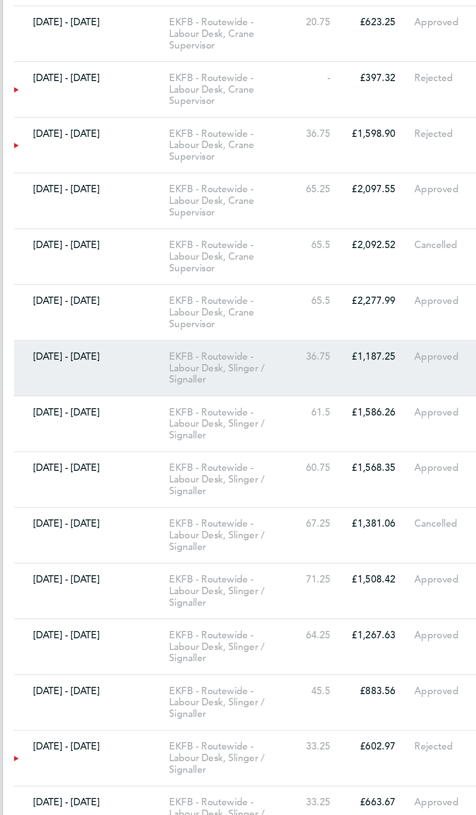
click at [281, 243] on link "[DATE] - [DATE] EKFB - Routewide - Labour Desk, Slinger / Signaller 36.75 £1,18…" at bounding box center [237, 263] width 357 height 40
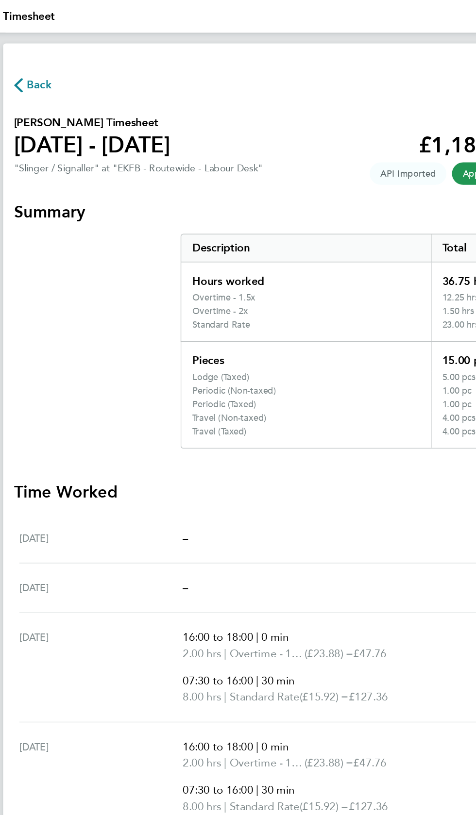
click at [68, 63] on span "Back" at bounding box center [77, 61] width 18 height 12
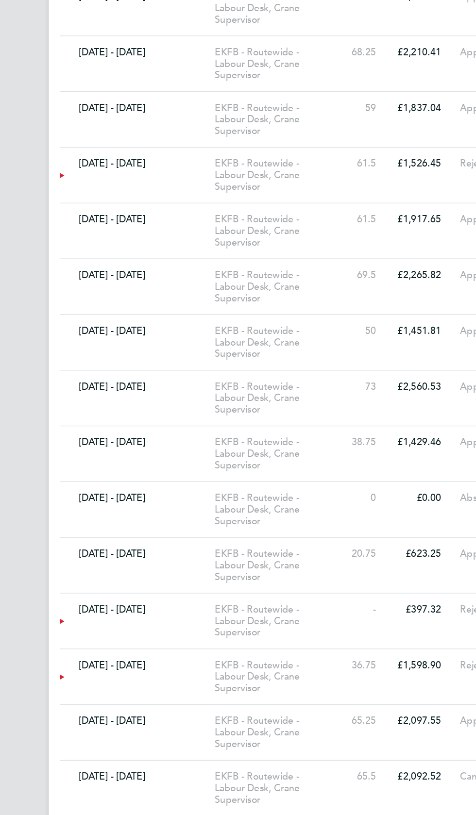
scroll to position [4292, 0]
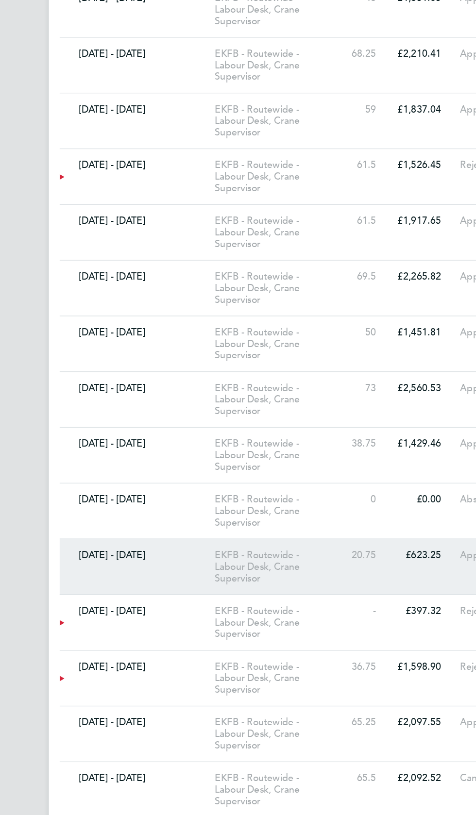
click at [275, 576] on link "[DATE] - [DATE] EKFB - Routewide - Labour Desk, Crane Supervisor 20.75 £623.25 …" at bounding box center [237, 592] width 357 height 40
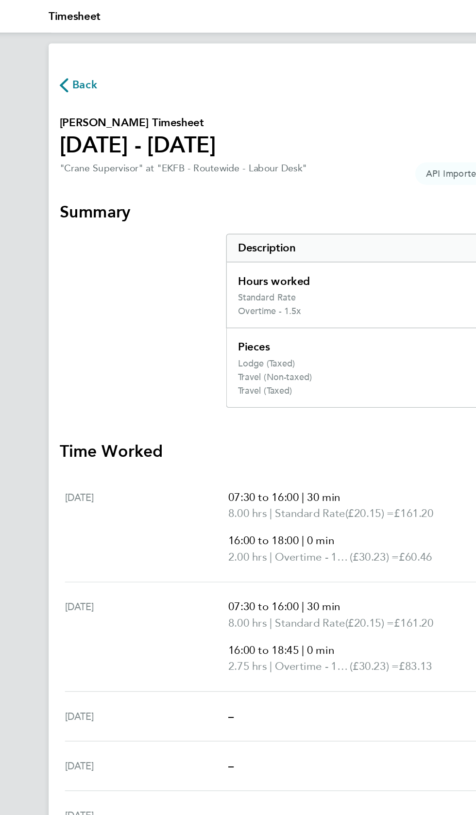
click at [70, 60] on span "Back" at bounding box center [77, 61] width 18 height 12
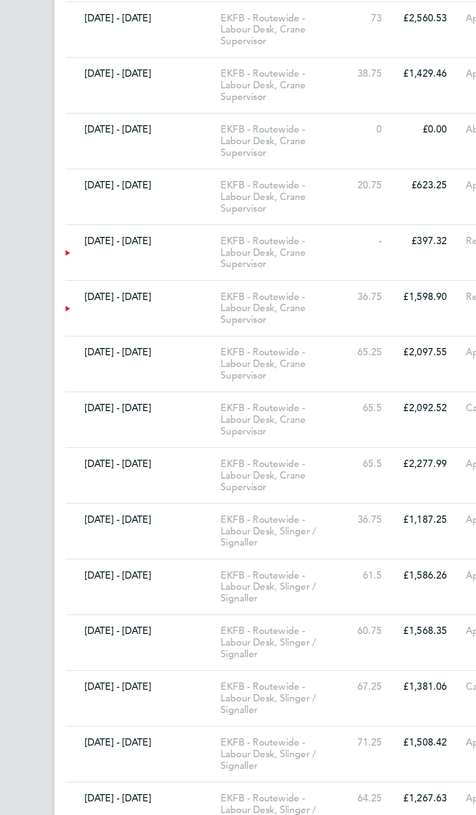
scroll to position [4741, 0]
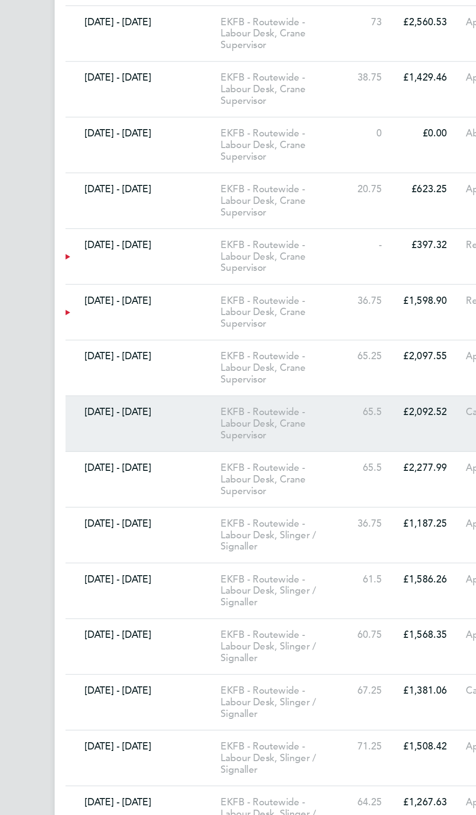
click at [243, 290] on div "EKFB - Routewide - Labour Desk, Crane Supervisor" at bounding box center [216, 302] width 93 height 25
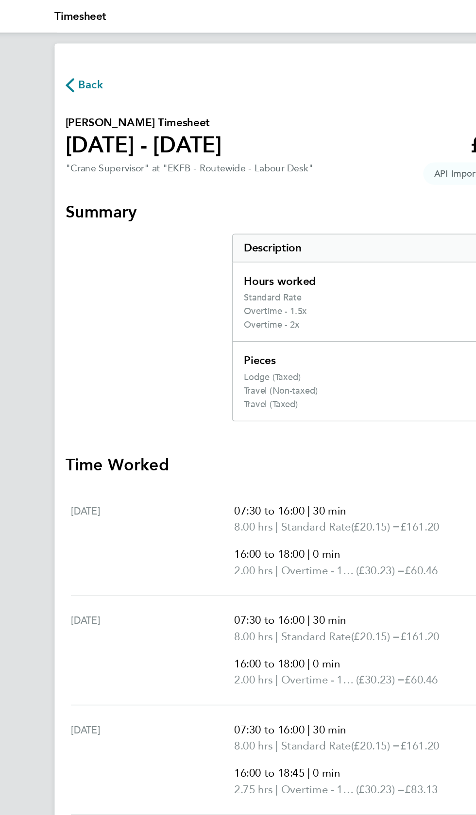
click at [69, 61] on span "Back" at bounding box center [77, 61] width 18 height 12
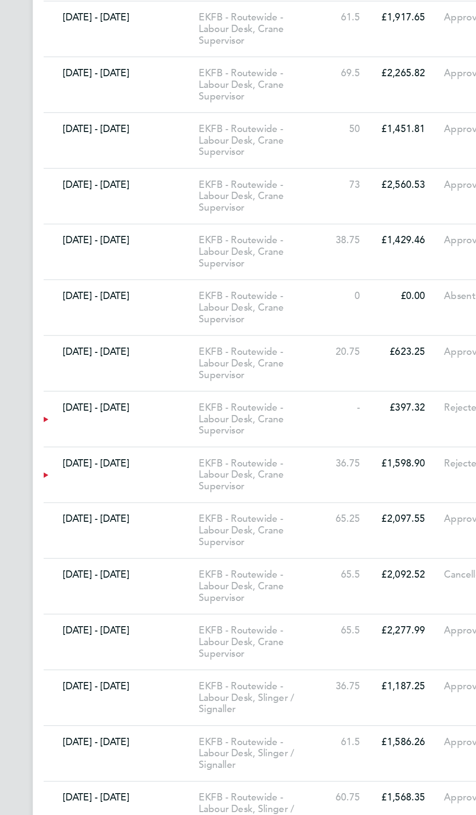
scroll to position [4624, 0]
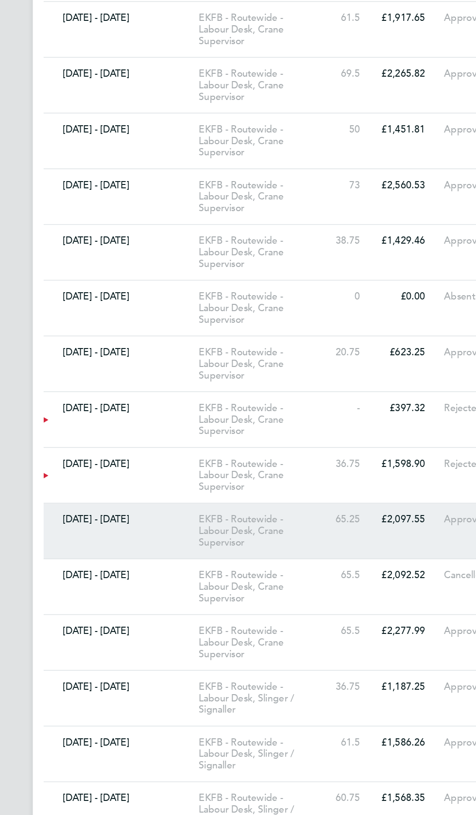
click at [272, 370] on link "[DATE] - [DATE] EKFB - Routewide - Labour Desk, Crane Supervisor 65.25 £2,097.5…" at bounding box center [237, 380] width 357 height 40
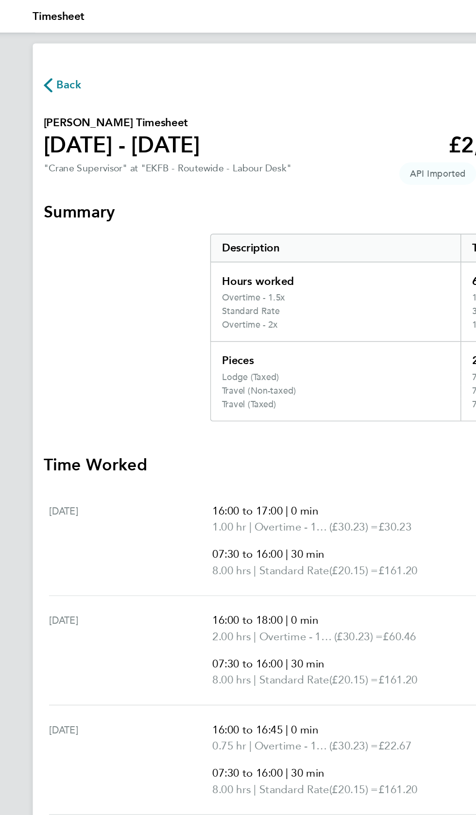
click at [62, 61] on icon "button" at bounding box center [62, 61] width 6 height 10
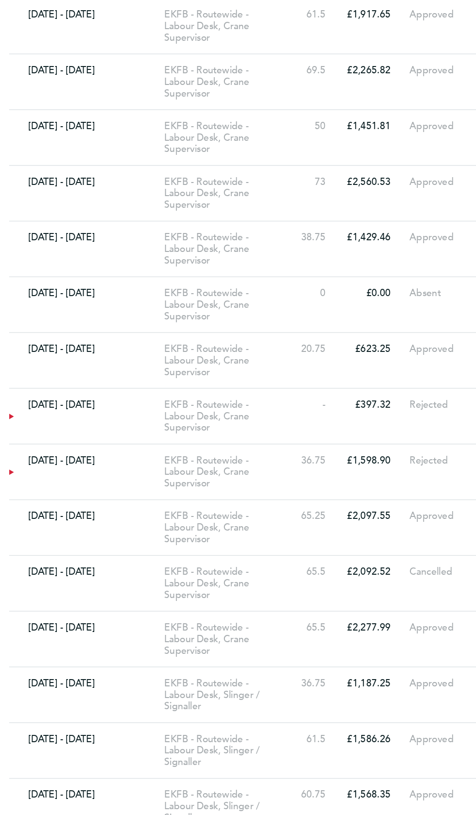
scroll to position [4624, 0]
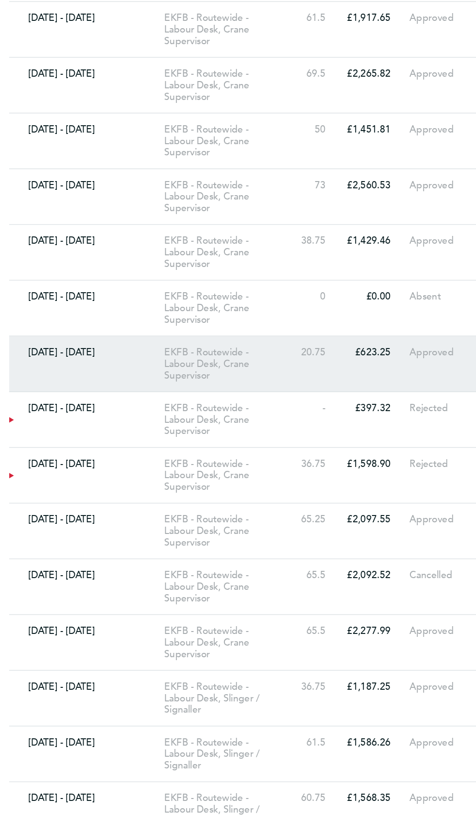
click at [282, 252] on link "[DATE] - [DATE] EKFB - Routewide - Labour Desk, Crane Supervisor 20.75 £623.25 …" at bounding box center [237, 260] width 357 height 40
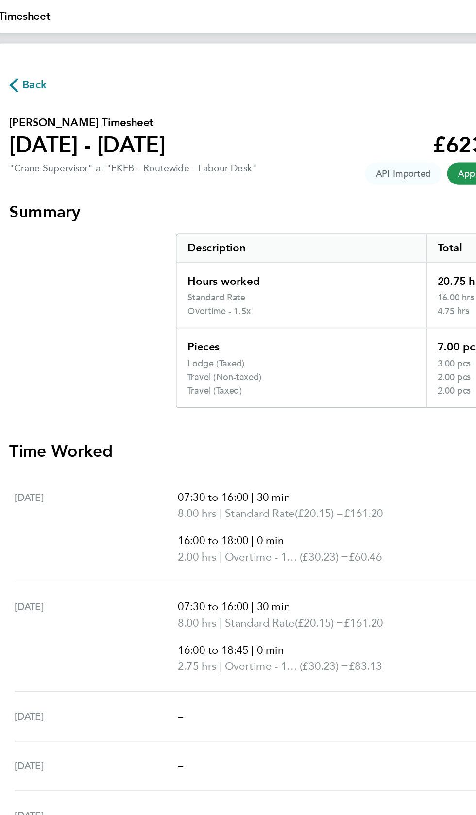
click at [71, 64] on span "Back" at bounding box center [77, 61] width 18 height 12
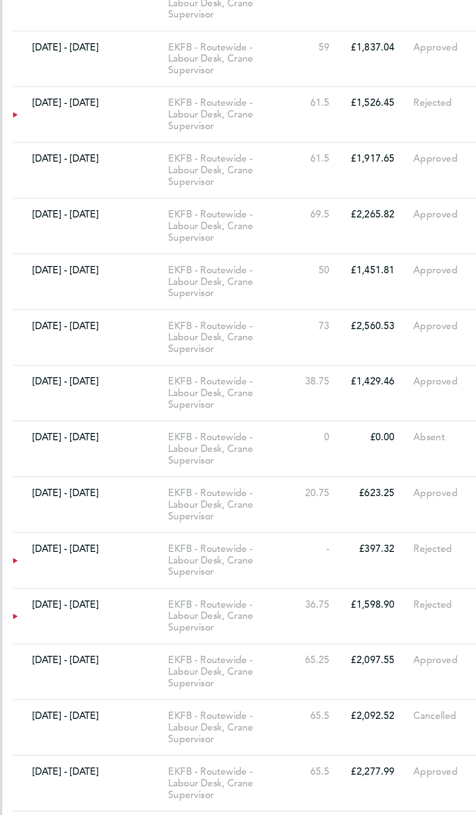
scroll to position [4521, 0]
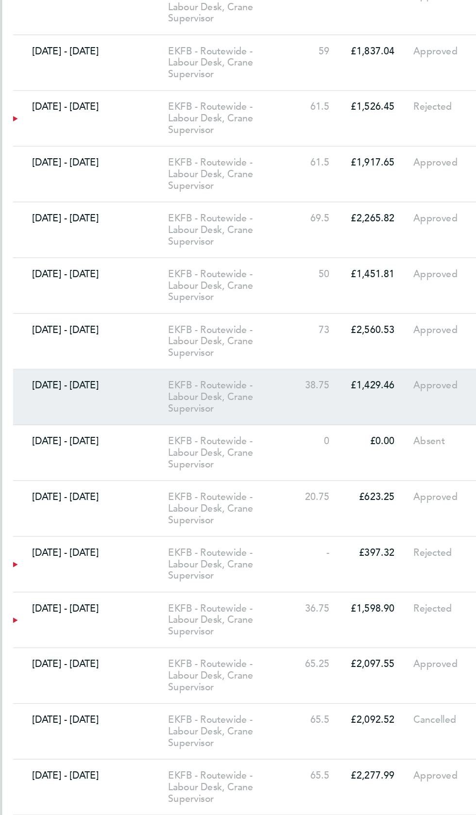
click at [254, 274] on div "EKFB - Routewide - Labour Desk, Crane Supervisor" at bounding box center [216, 283] width 93 height 25
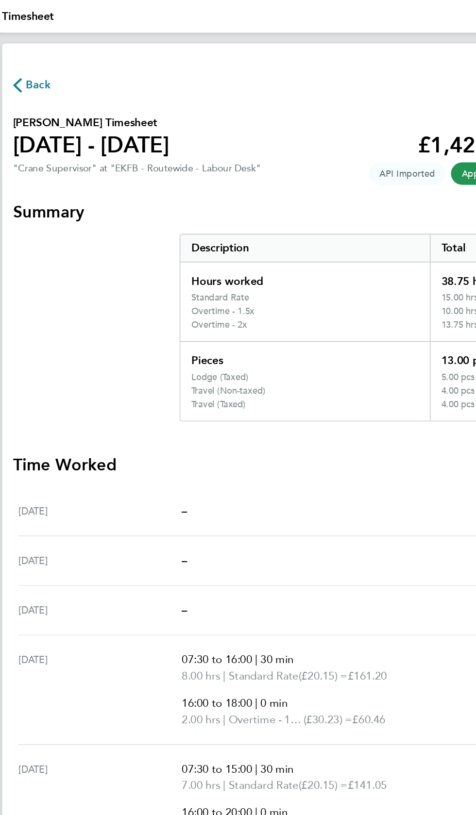
click at [85, 59] on span "Back" at bounding box center [77, 61] width 18 height 12
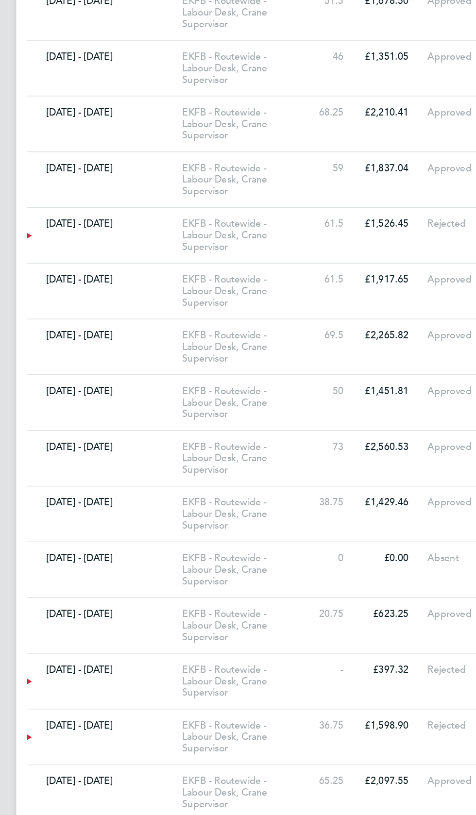
scroll to position [4435, 0]
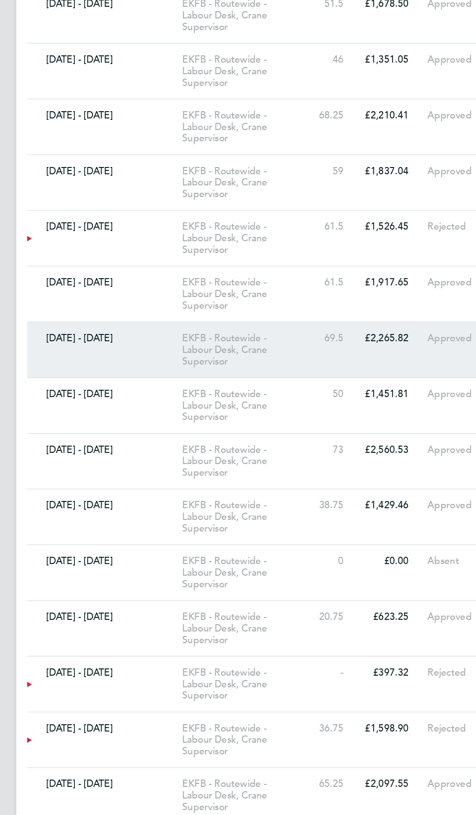
click at [249, 237] on div "EKFB - Routewide - Labour Desk, Crane Supervisor" at bounding box center [216, 249] width 93 height 25
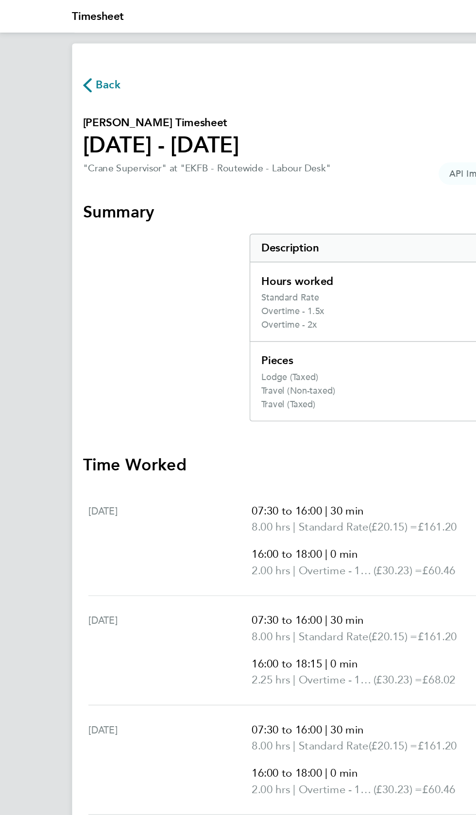
click at [77, 63] on span "Back" at bounding box center [77, 61] width 18 height 12
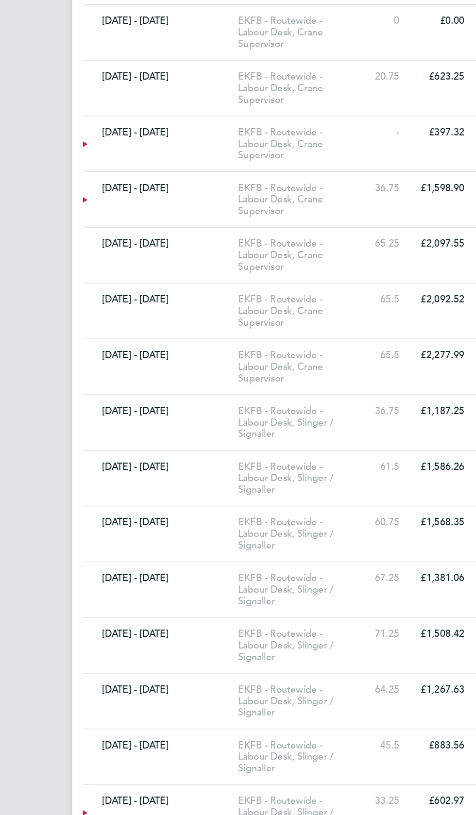
scroll to position [4821, 0]
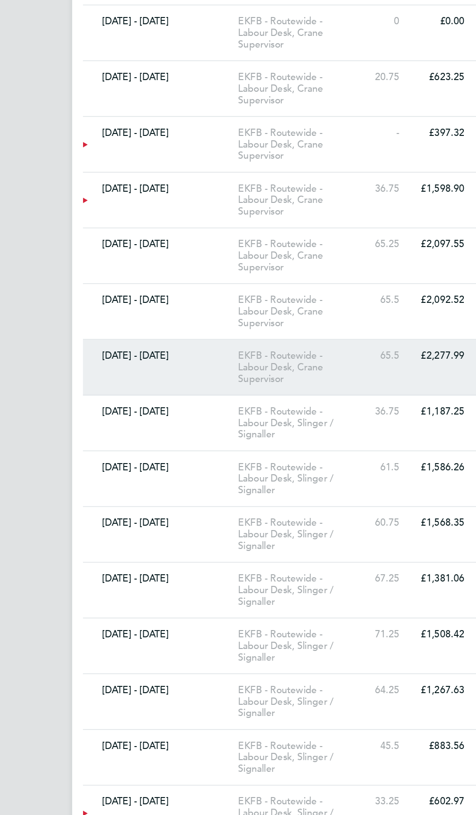
click at [106, 257] on link "[DATE] - [DATE] EKFB - Routewide - Labour Desk, Crane Supervisor 65.5 £2,277.99…" at bounding box center [237, 263] width 357 height 40
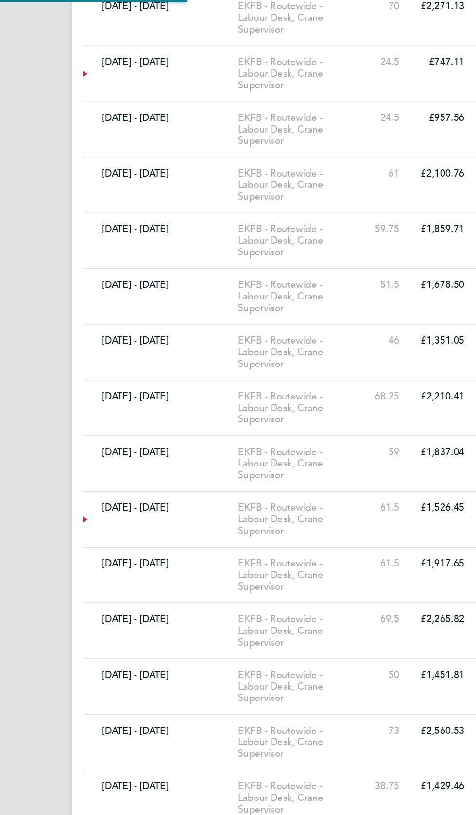
scroll to position [4215, 0]
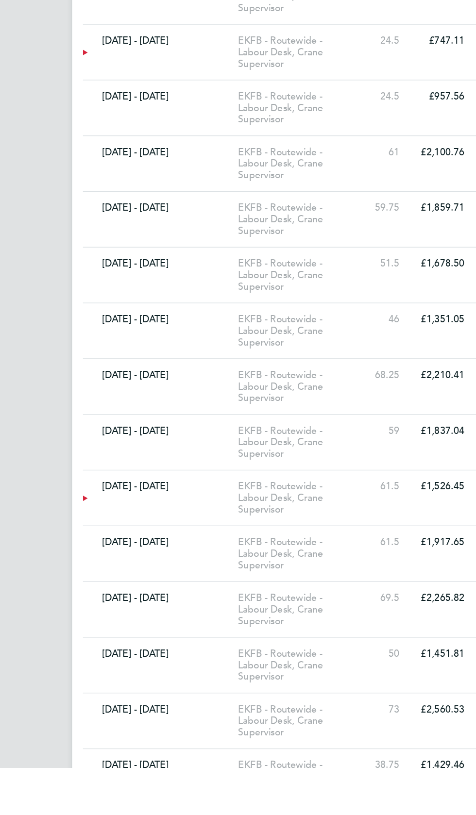
scroll to position [3984, 0]
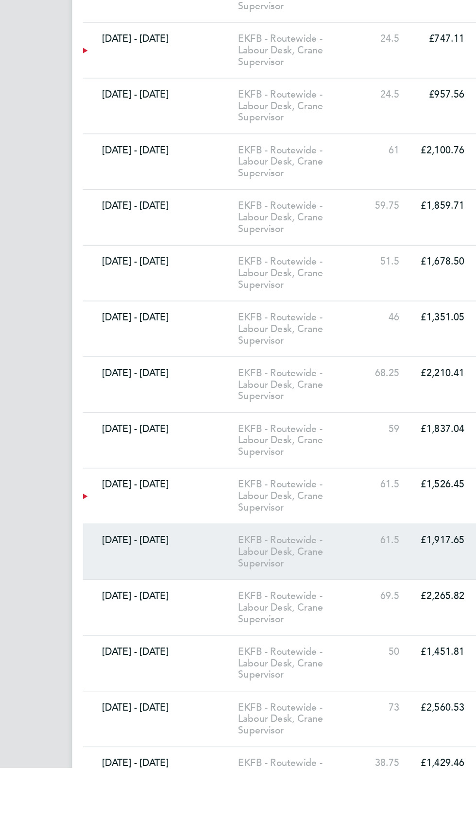
click at [246, 649] on div "EKFB - Routewide - Labour Desk, Crane Supervisor" at bounding box center [216, 661] width 93 height 25
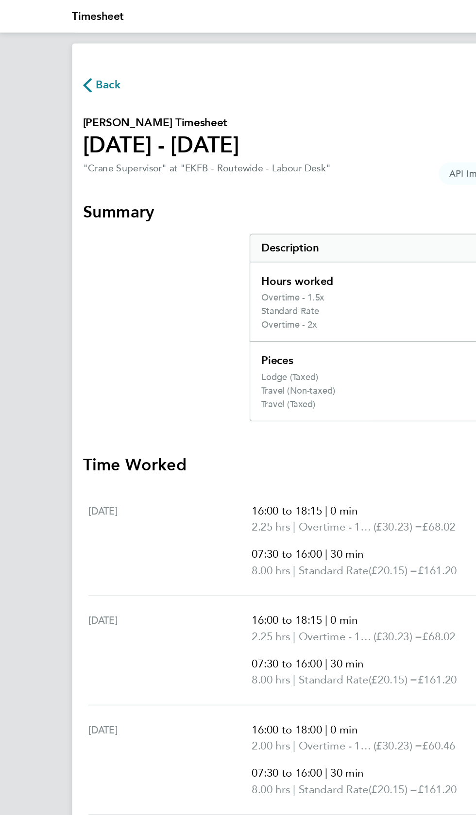
click at [75, 62] on span "Back" at bounding box center [77, 61] width 18 height 12
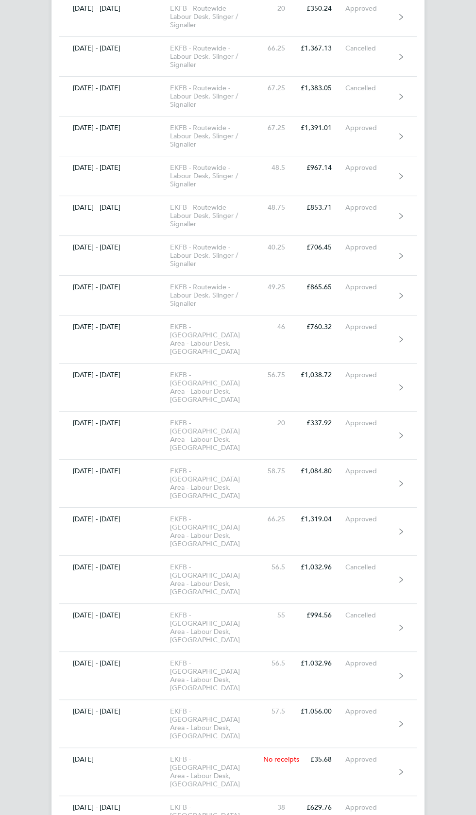
scroll to position [5839, 0]
